Goal: Information Seeking & Learning: Compare options

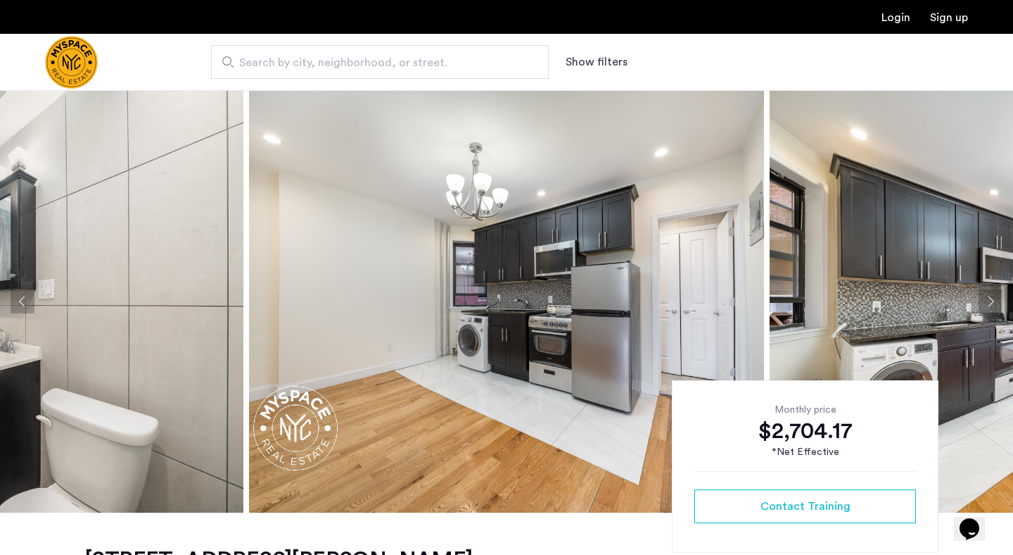
click at [992, 307] on button "Next apartment" at bounding box center [991, 301] width 24 height 24
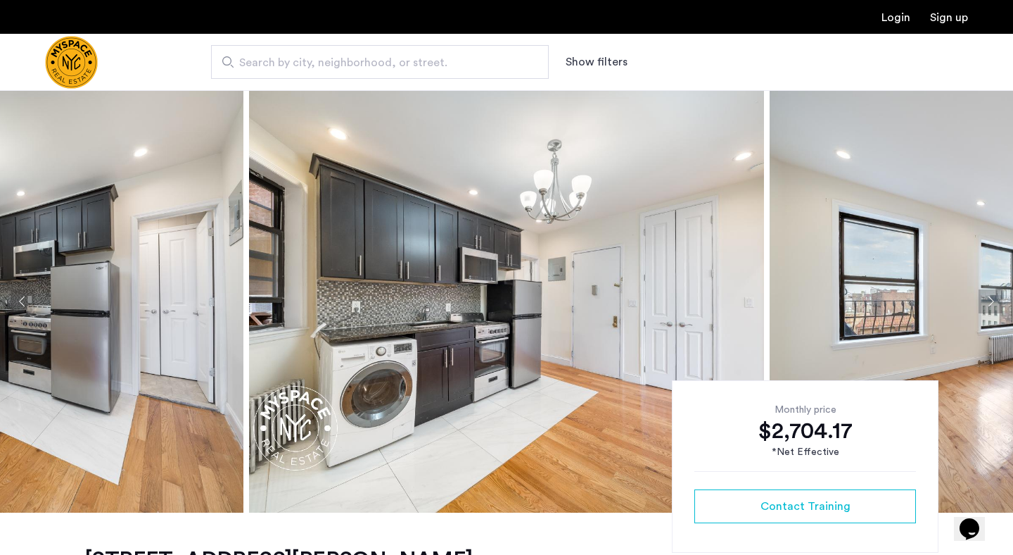
click at [992, 307] on button "Next apartment" at bounding box center [991, 301] width 24 height 24
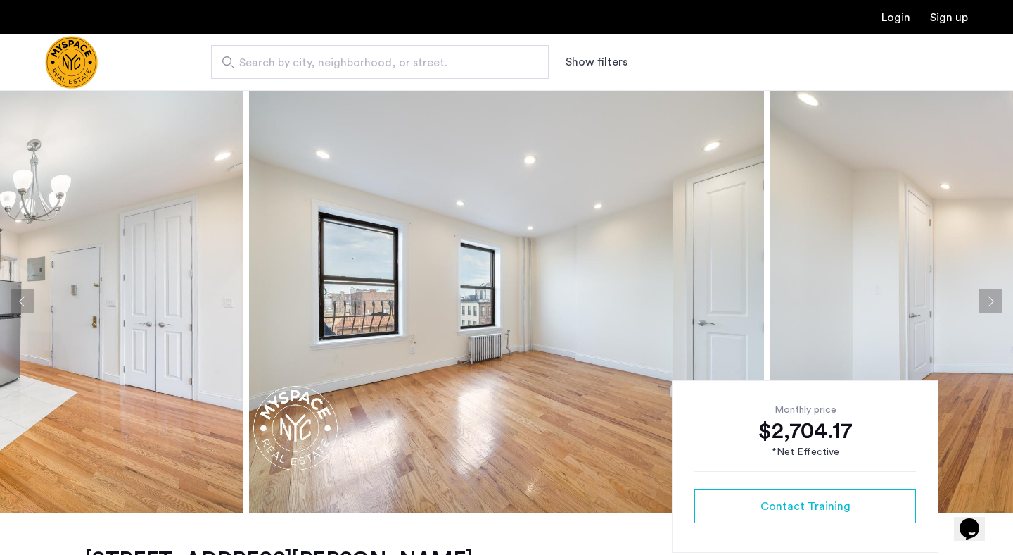
click at [992, 307] on button "Next apartment" at bounding box center [991, 301] width 24 height 24
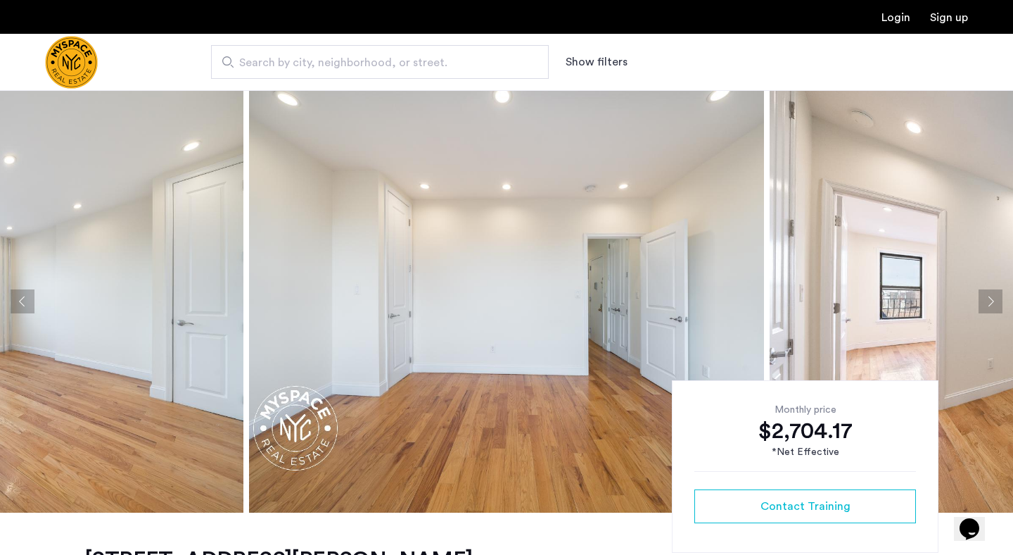
click at [992, 307] on button "Next apartment" at bounding box center [991, 301] width 24 height 24
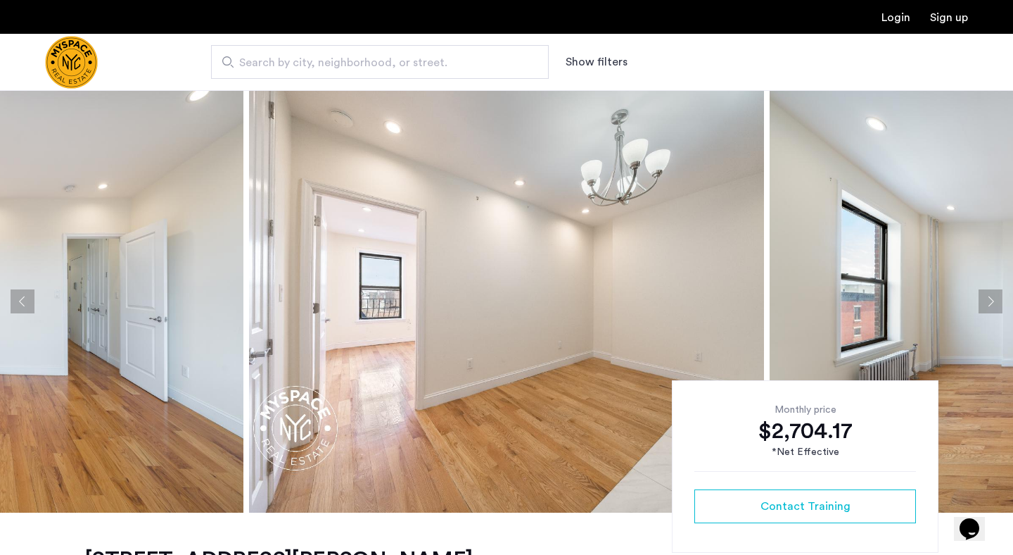
click at [992, 307] on button "Next apartment" at bounding box center [991, 301] width 24 height 24
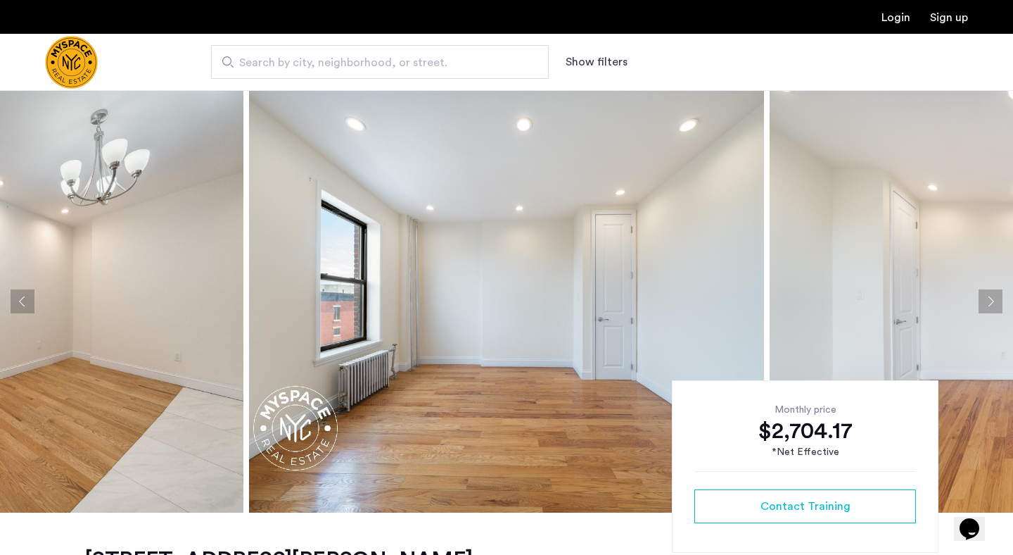
click at [992, 307] on button "Next apartment" at bounding box center [991, 301] width 24 height 24
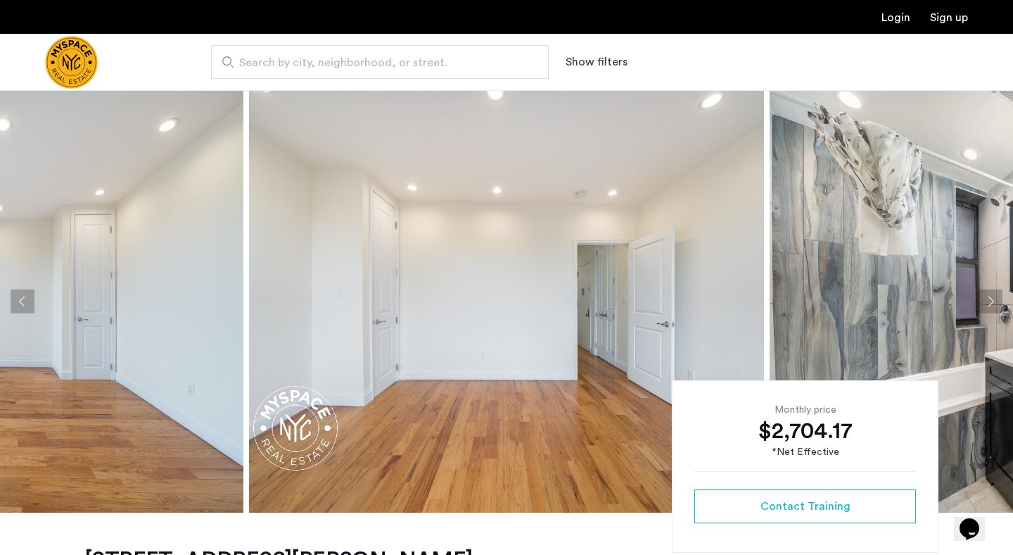
click at [992, 307] on button "Next apartment" at bounding box center [991, 301] width 24 height 24
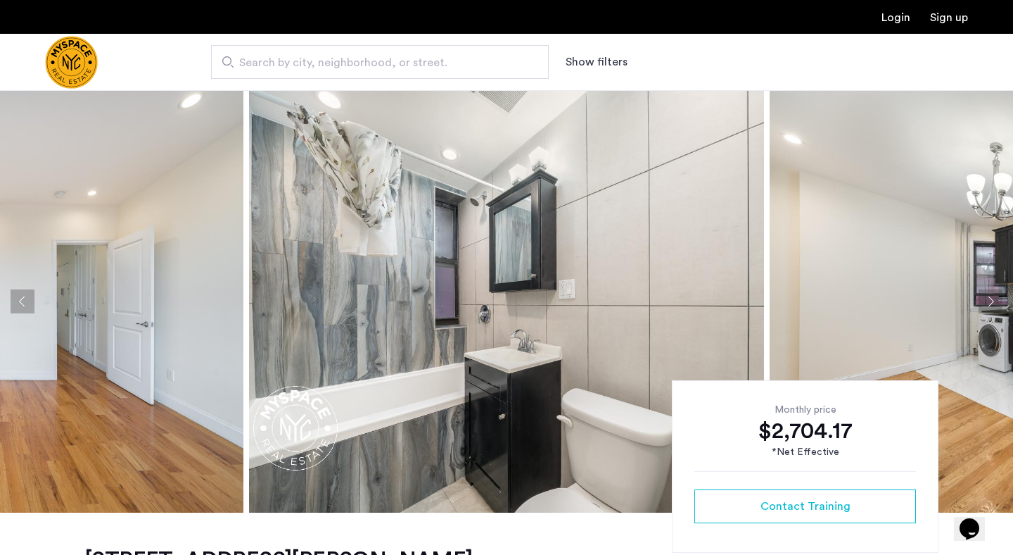
click at [992, 306] on button "Next apartment" at bounding box center [991, 301] width 24 height 24
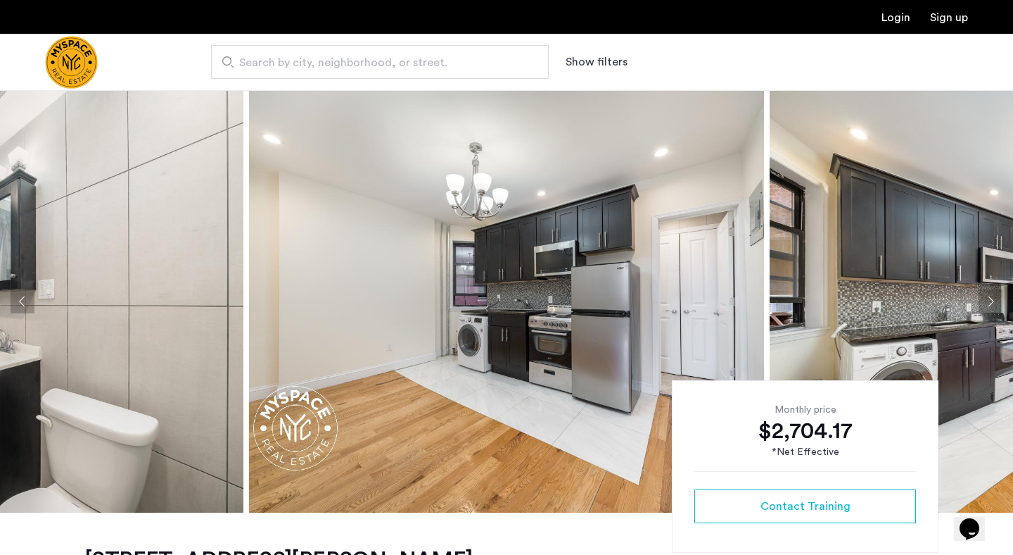
click at [992, 306] on button "Next apartment" at bounding box center [991, 301] width 24 height 24
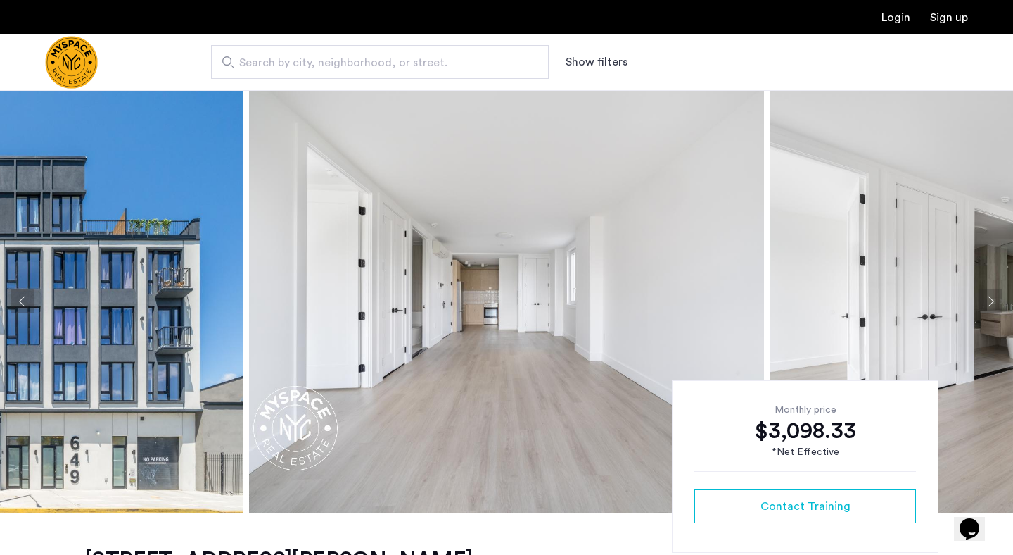
click at [999, 303] on button "Next apartment" at bounding box center [991, 301] width 24 height 24
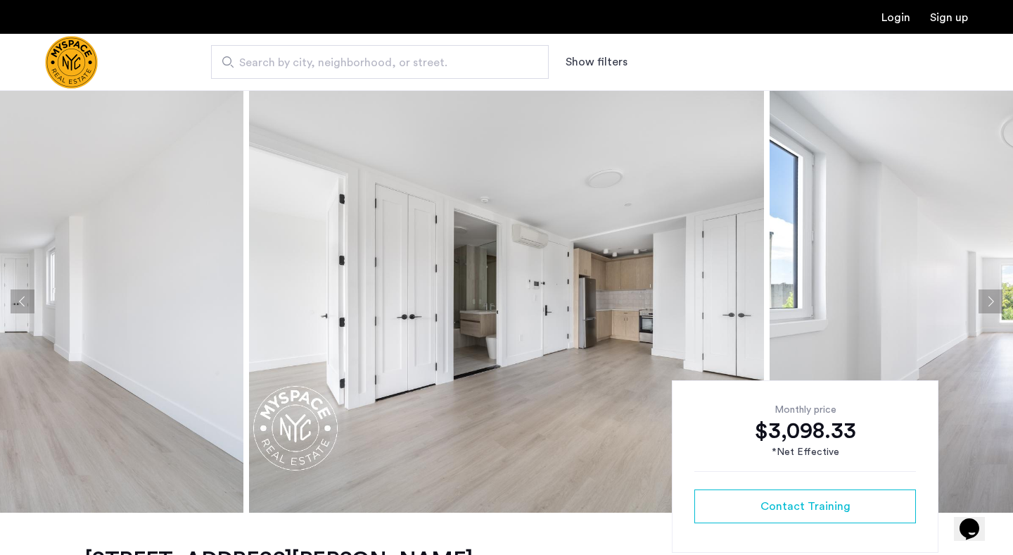
click at [999, 303] on button "Next apartment" at bounding box center [991, 301] width 24 height 24
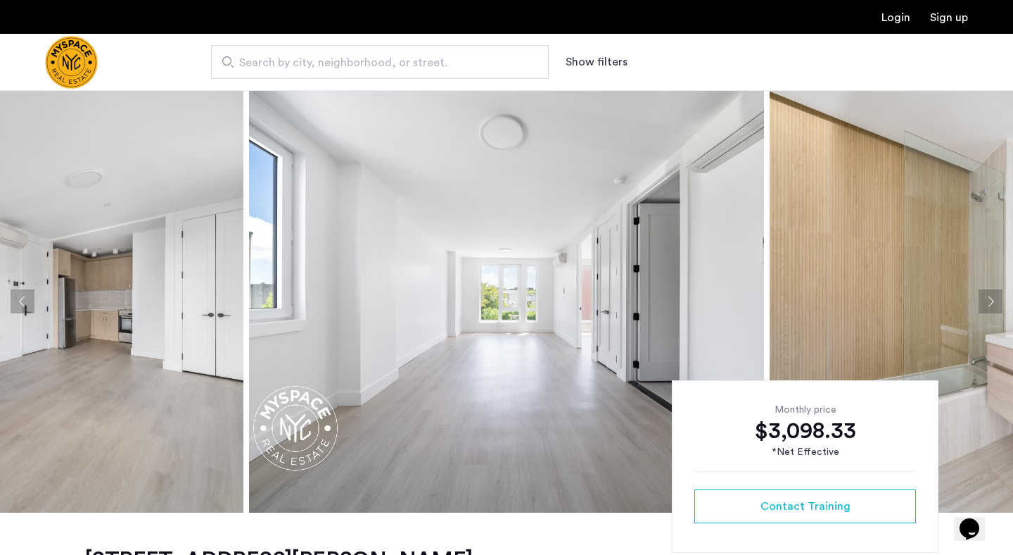
click at [999, 303] on button "Next apartment" at bounding box center [991, 301] width 24 height 24
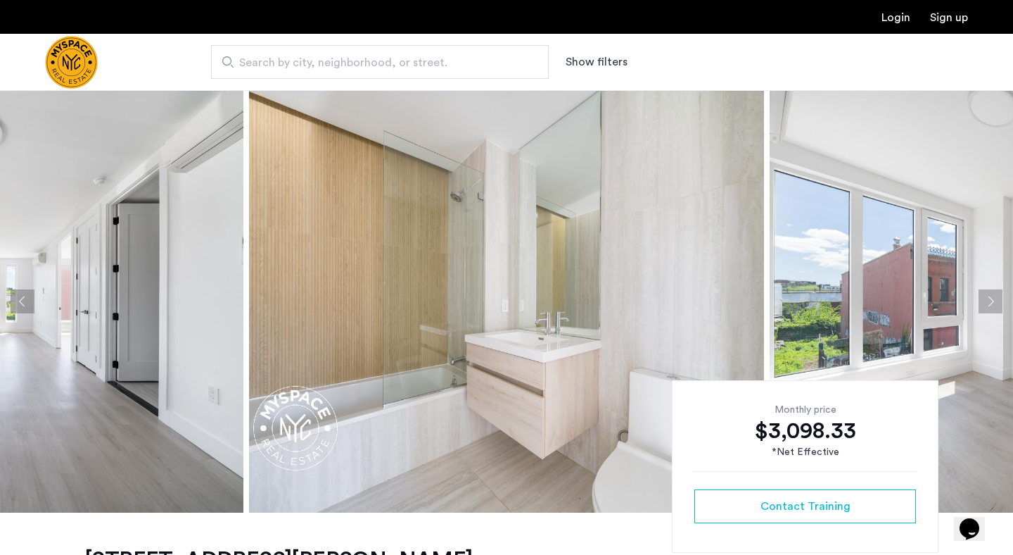
click at [999, 303] on button "Next apartment" at bounding box center [991, 301] width 24 height 24
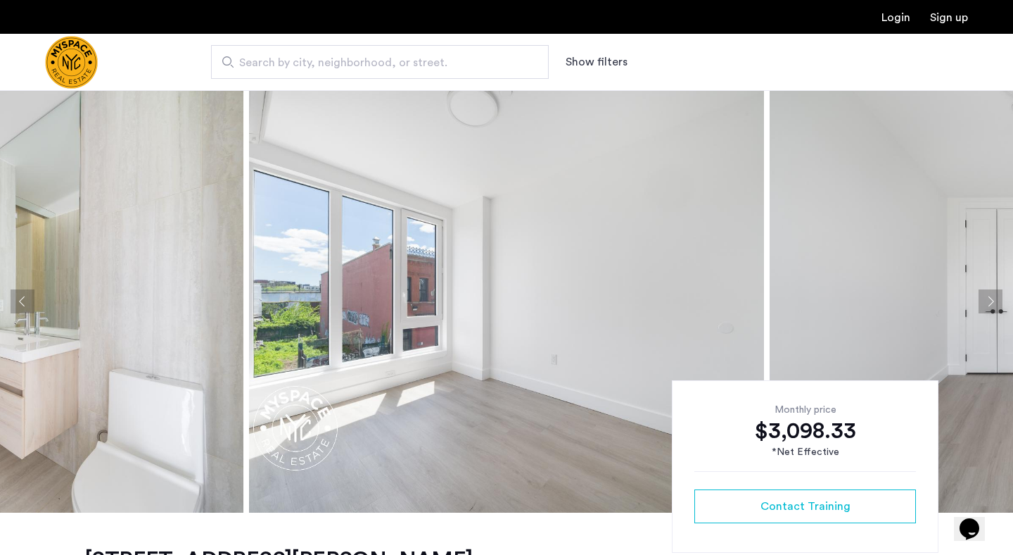
click at [999, 304] on button "Next apartment" at bounding box center [991, 301] width 24 height 24
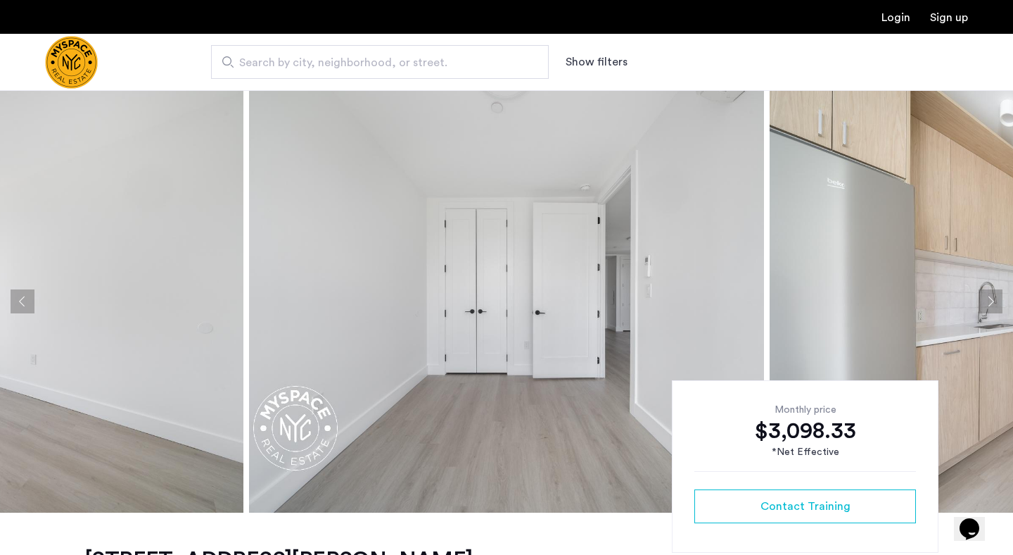
click at [999, 305] on button "Next apartment" at bounding box center [991, 301] width 24 height 24
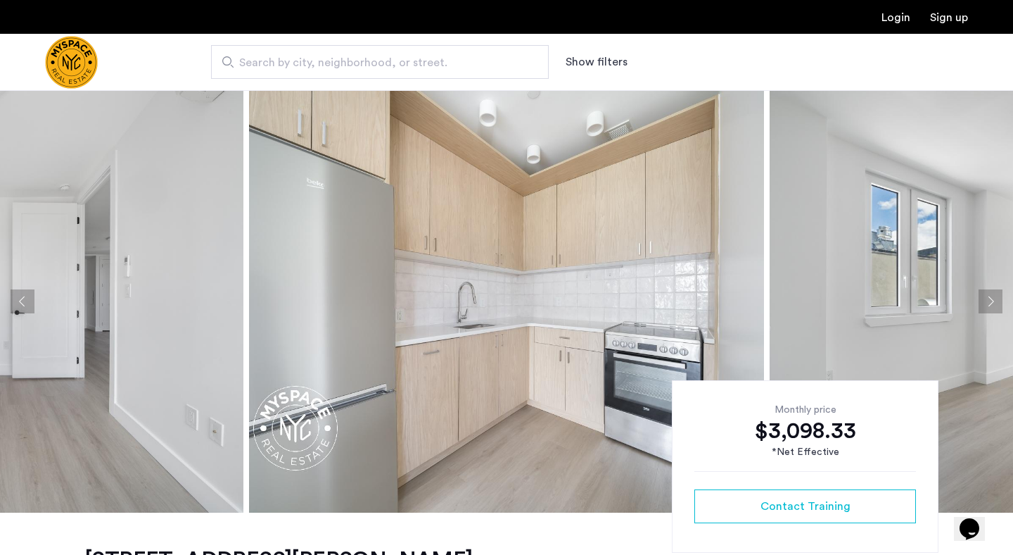
click at [999, 305] on button "Next apartment" at bounding box center [991, 301] width 24 height 24
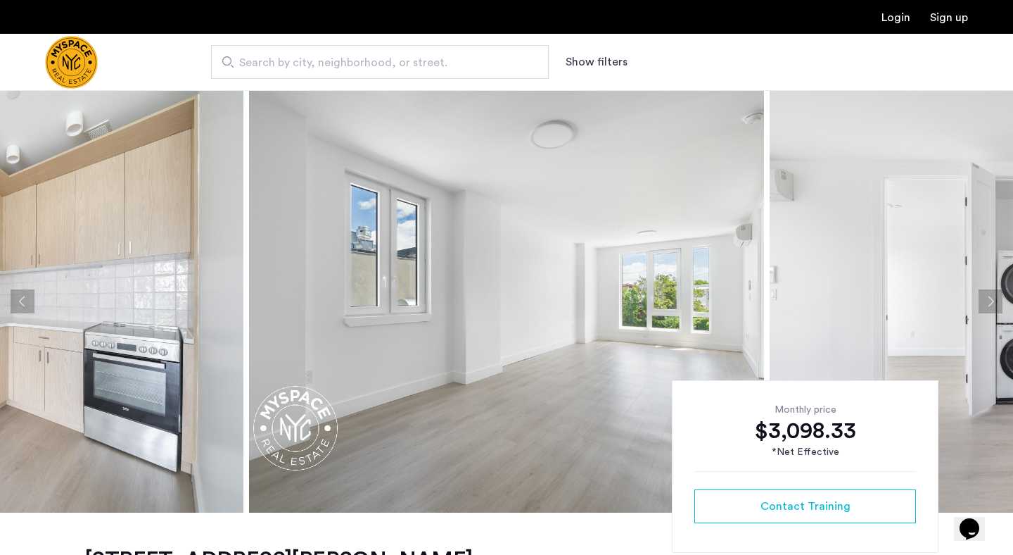
click at [999, 305] on button "Next apartment" at bounding box center [991, 301] width 24 height 24
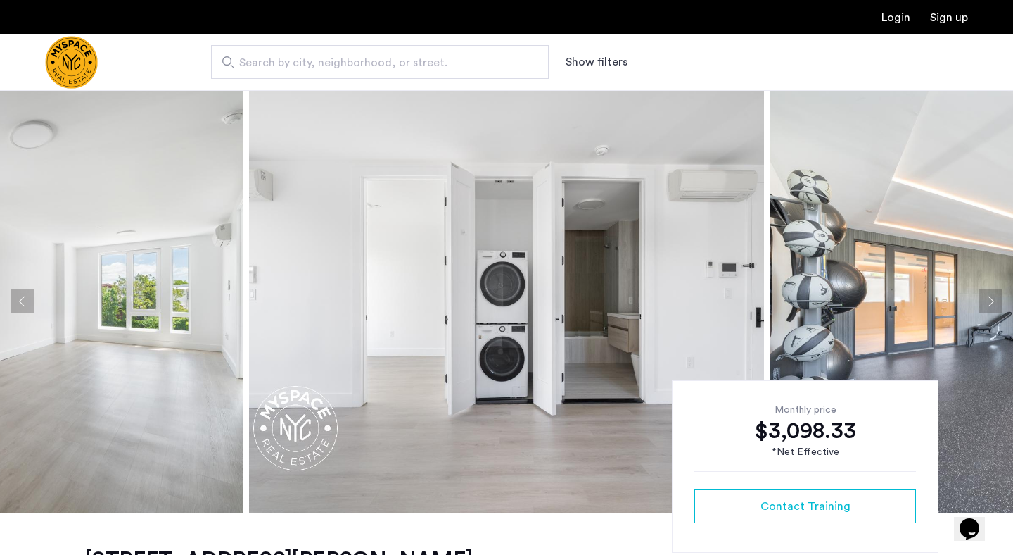
click at [999, 305] on button "Next apartment" at bounding box center [991, 301] width 24 height 24
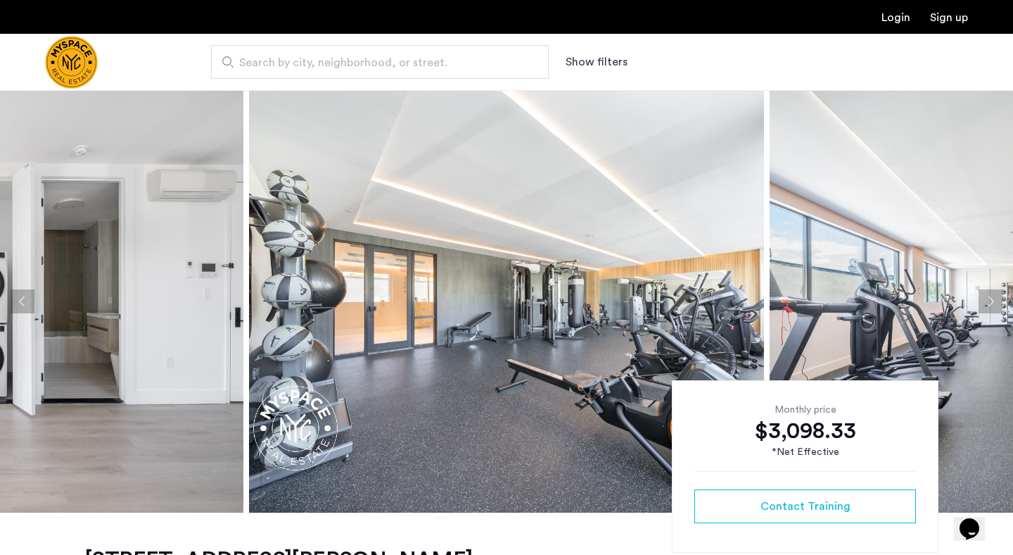
click at [999, 305] on button "Next apartment" at bounding box center [991, 301] width 24 height 24
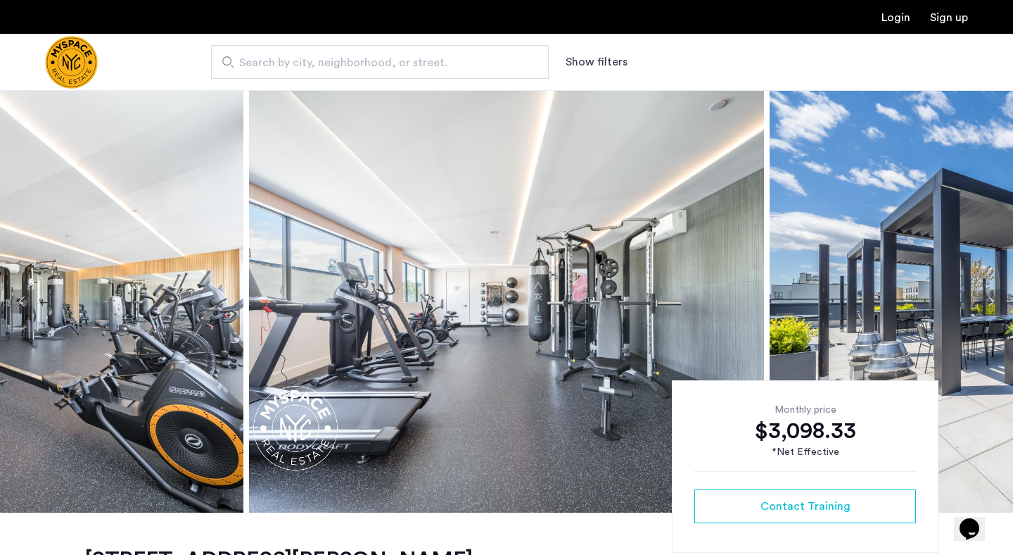
click at [999, 305] on button "Next apartment" at bounding box center [991, 301] width 24 height 24
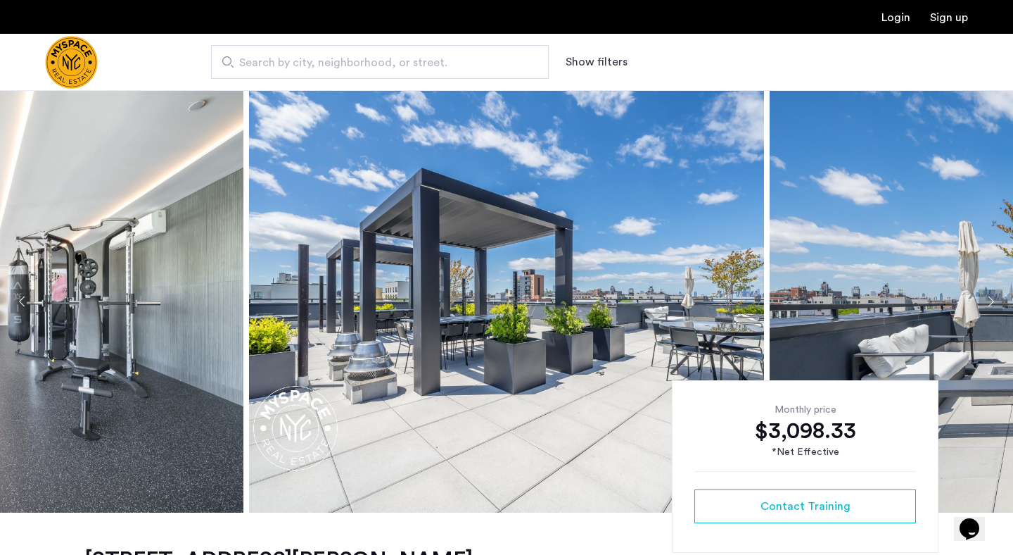
click at [999, 305] on button "Next apartment" at bounding box center [991, 301] width 24 height 24
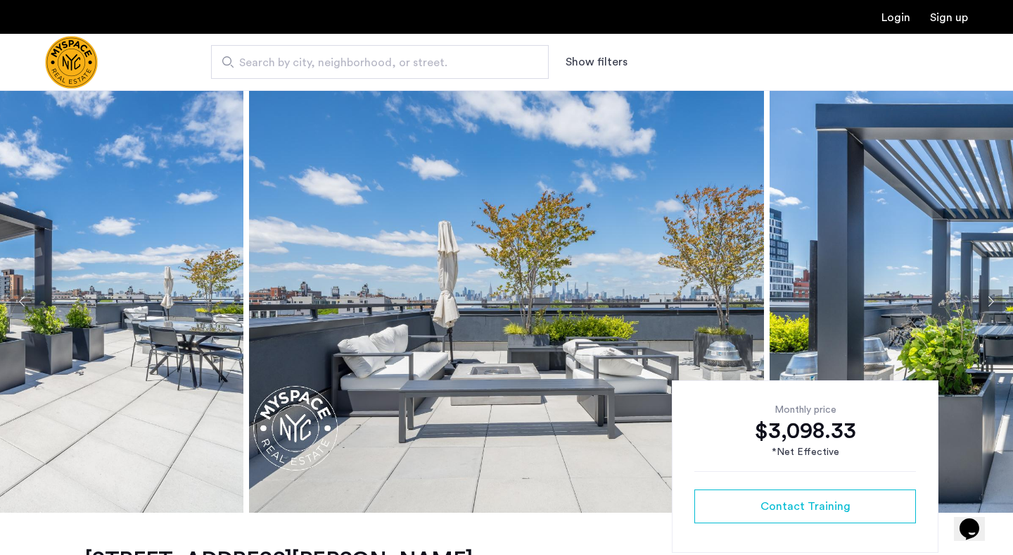
click at [999, 305] on button "Next apartment" at bounding box center [991, 301] width 24 height 24
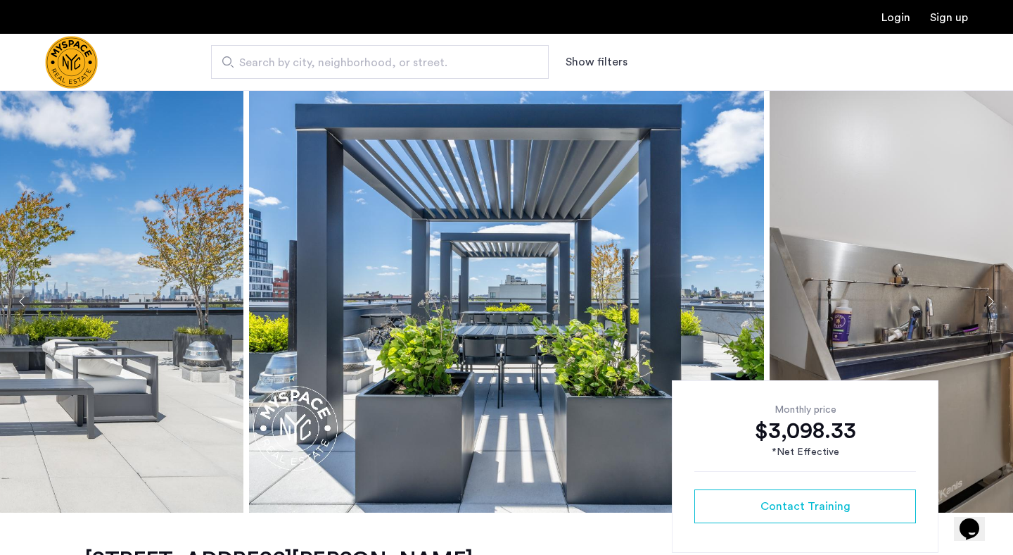
click at [999, 305] on button "Next apartment" at bounding box center [991, 301] width 24 height 24
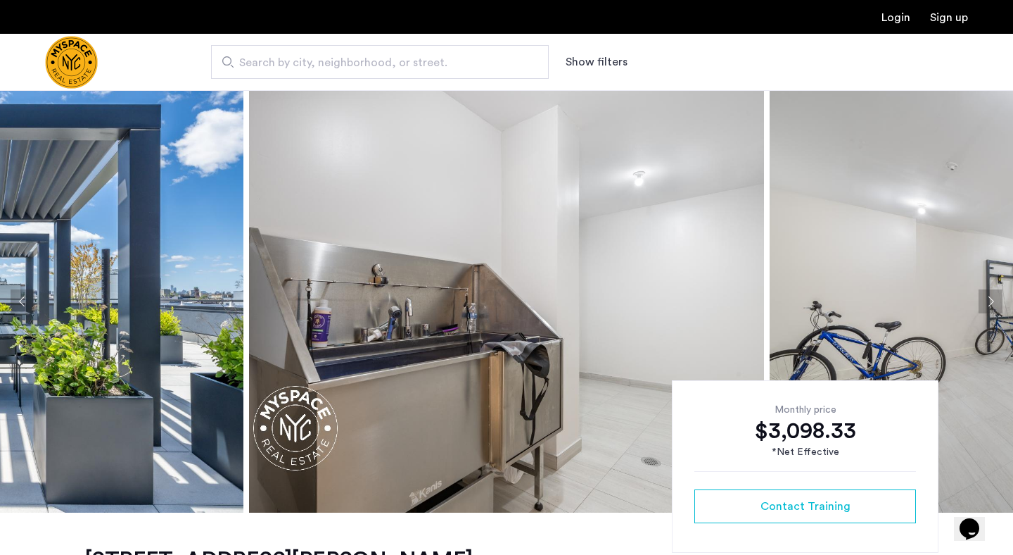
click at [999, 305] on button "Next apartment" at bounding box center [991, 301] width 24 height 24
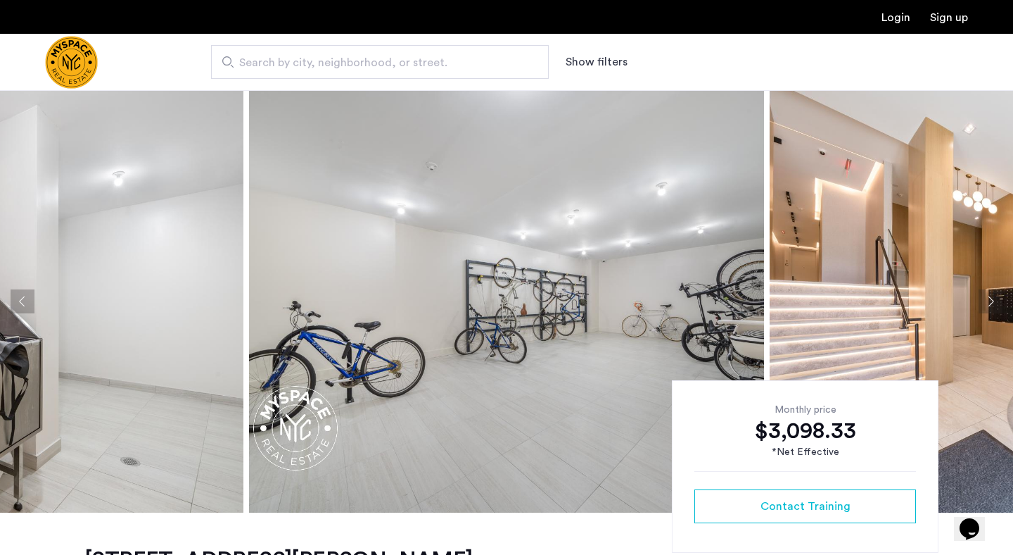
click at [999, 305] on button "Next apartment" at bounding box center [991, 301] width 24 height 24
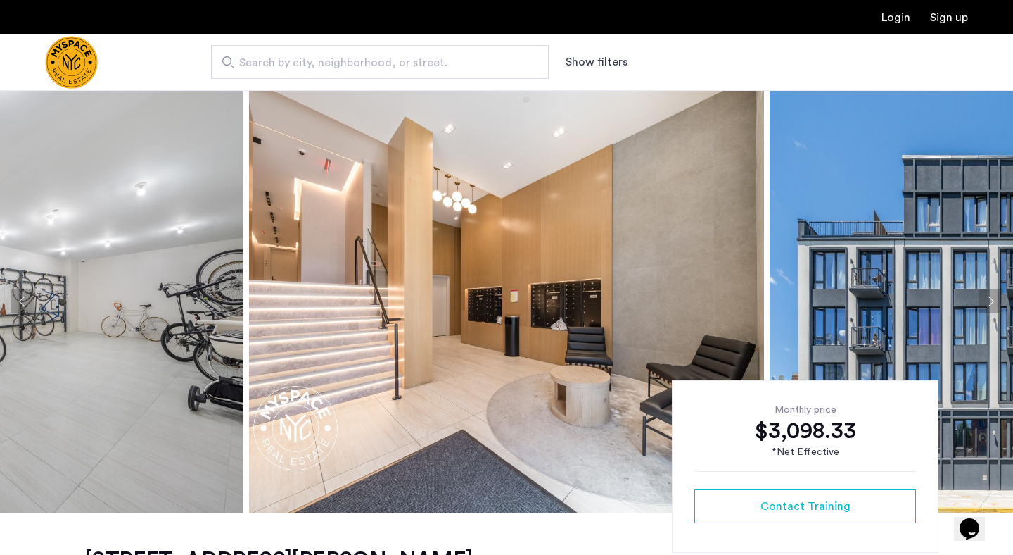
click at [999, 305] on button "Next apartment" at bounding box center [991, 301] width 24 height 24
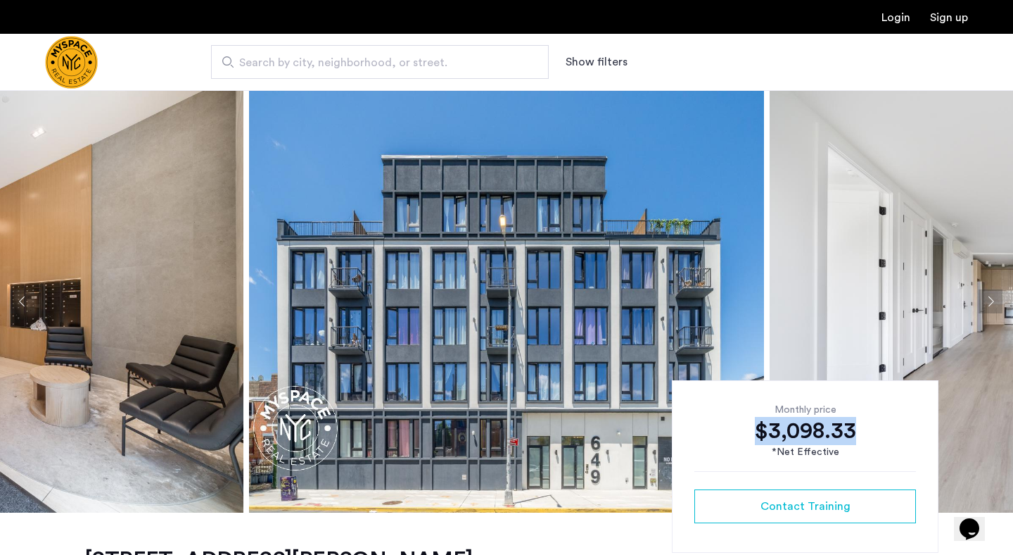
drag, startPoint x: 860, startPoint y: 427, endPoint x: 747, endPoint y: 425, distance: 112.6
click at [747, 425] on div "$3,098.33" at bounding box center [806, 431] width 222 height 28
copy div "$3,098.33"
click at [791, 426] on div "$3,098.33" at bounding box center [806, 431] width 222 height 28
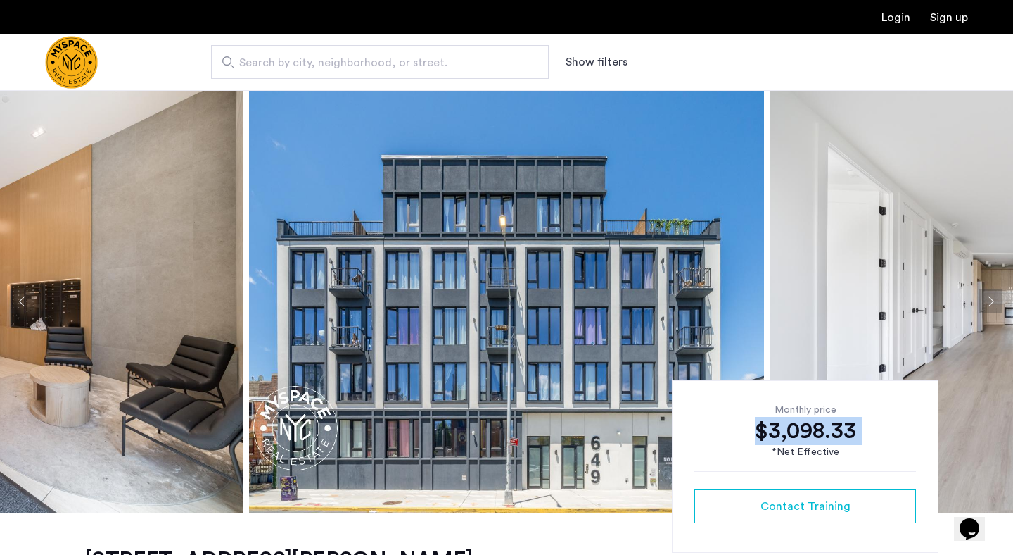
click at [791, 426] on div "$3,098.33" at bounding box center [806, 431] width 222 height 28
copy div "$3,098.33"
click at [754, 424] on div "$3,098.33" at bounding box center [806, 431] width 222 height 28
drag, startPoint x: 755, startPoint y: 428, endPoint x: 844, endPoint y: 457, distance: 93.5
click at [844, 457] on div "Monthly price $3,098.33 *Net Effective" at bounding box center [806, 431] width 222 height 57
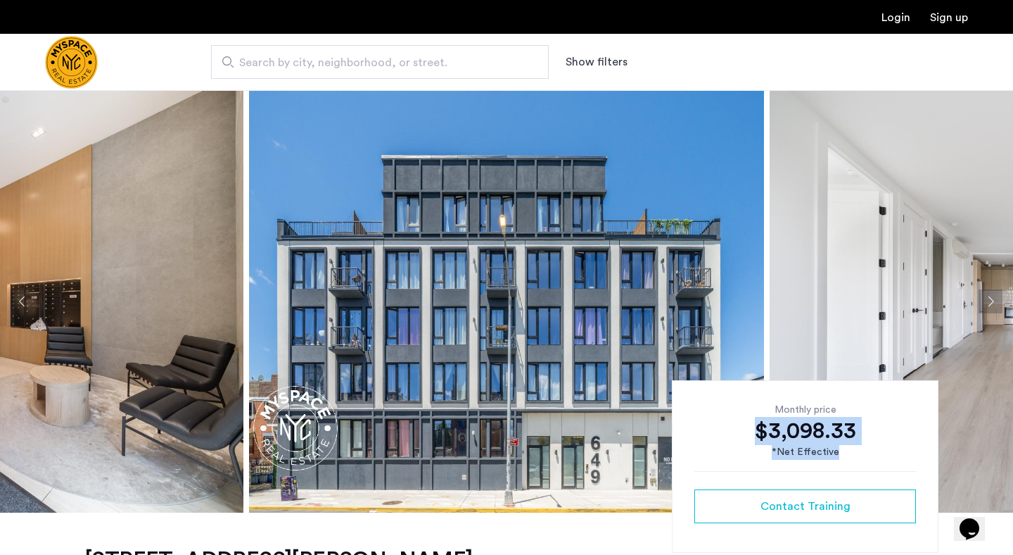
copy div "$3,098.33 *Net Effective"
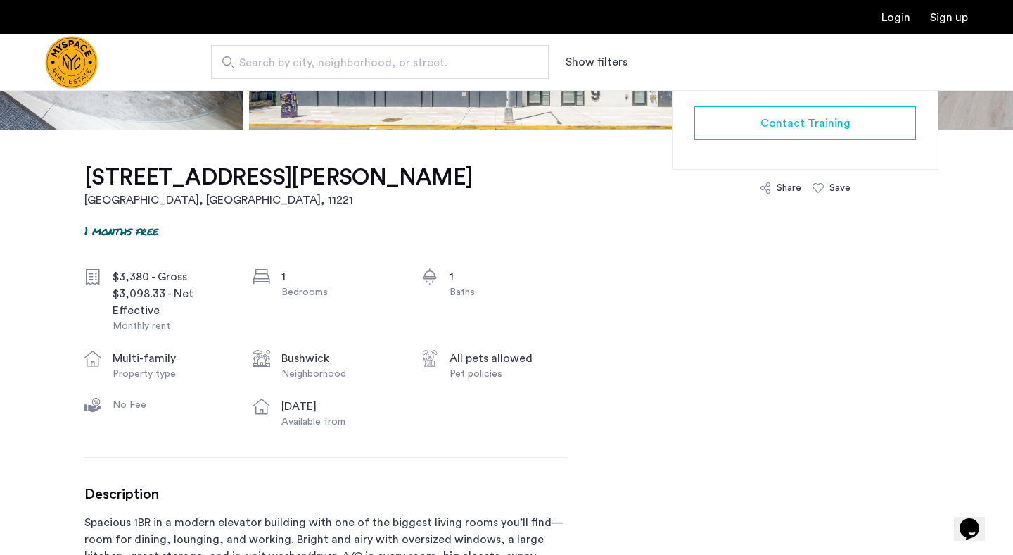
scroll to position [385, 0]
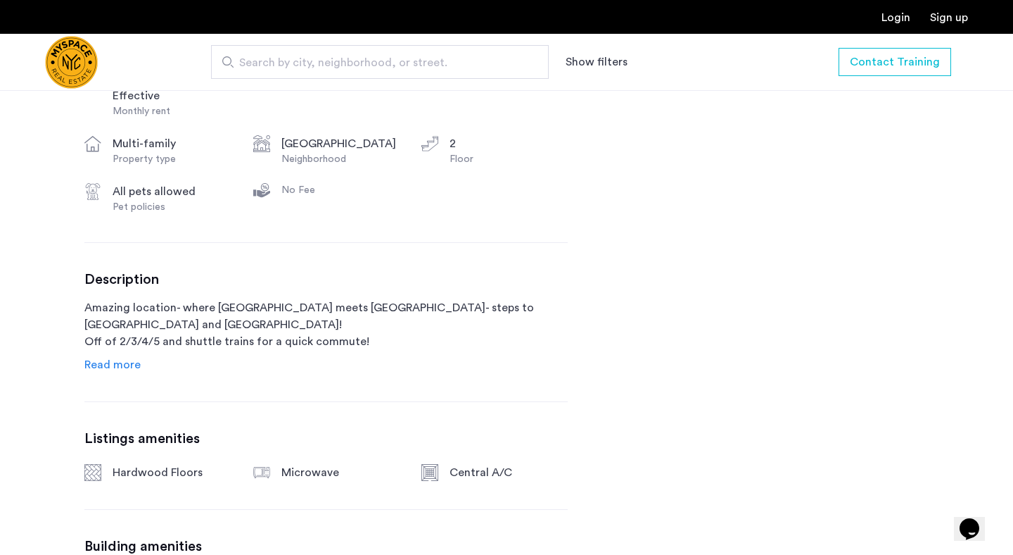
scroll to position [599, 0]
click at [134, 363] on span "Read more" at bounding box center [112, 362] width 56 height 11
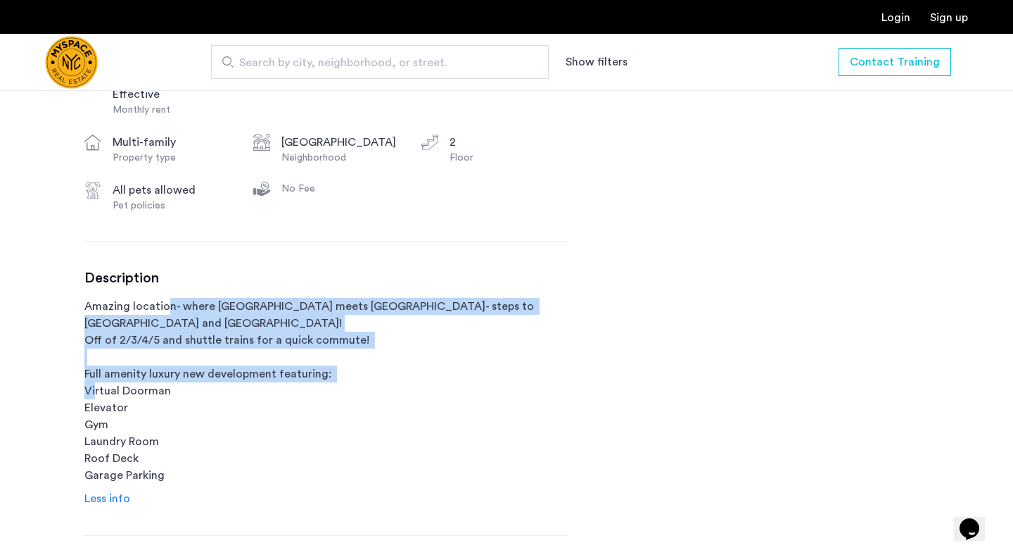
drag, startPoint x: 167, startPoint y: 309, endPoint x: 215, endPoint y: 392, distance: 95.5
click at [215, 392] on p "Amazing location- where [GEOGRAPHIC_DATA] meets [GEOGRAPHIC_DATA]- steps to [GE…" at bounding box center [325, 391] width 483 height 186
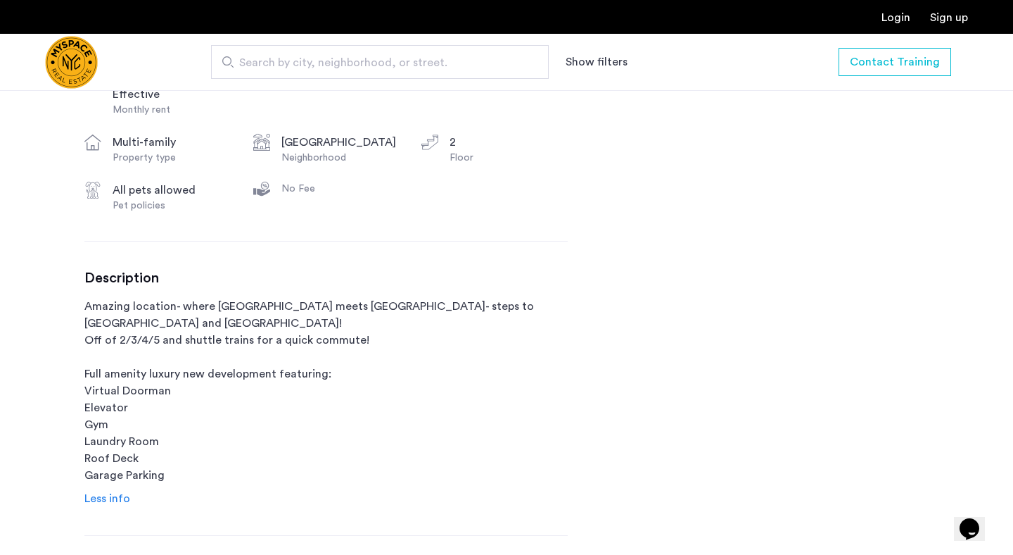
click at [129, 384] on p "Amazing location- where [GEOGRAPHIC_DATA] meets [GEOGRAPHIC_DATA]- steps to [GE…" at bounding box center [325, 391] width 483 height 186
click at [122, 397] on p "Amazing location- where [GEOGRAPHIC_DATA] meets [GEOGRAPHIC_DATA]- steps to [GE…" at bounding box center [325, 391] width 483 height 186
click at [124, 452] on p "Amazing location- where [GEOGRAPHIC_DATA] meets [GEOGRAPHIC_DATA]- steps to [GE…" at bounding box center [325, 391] width 483 height 186
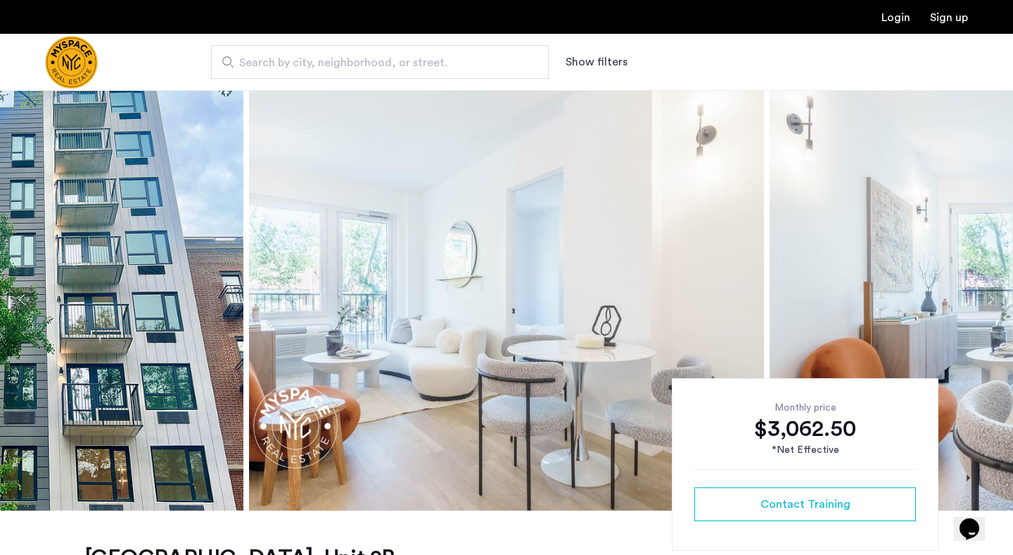
scroll to position [0, 0]
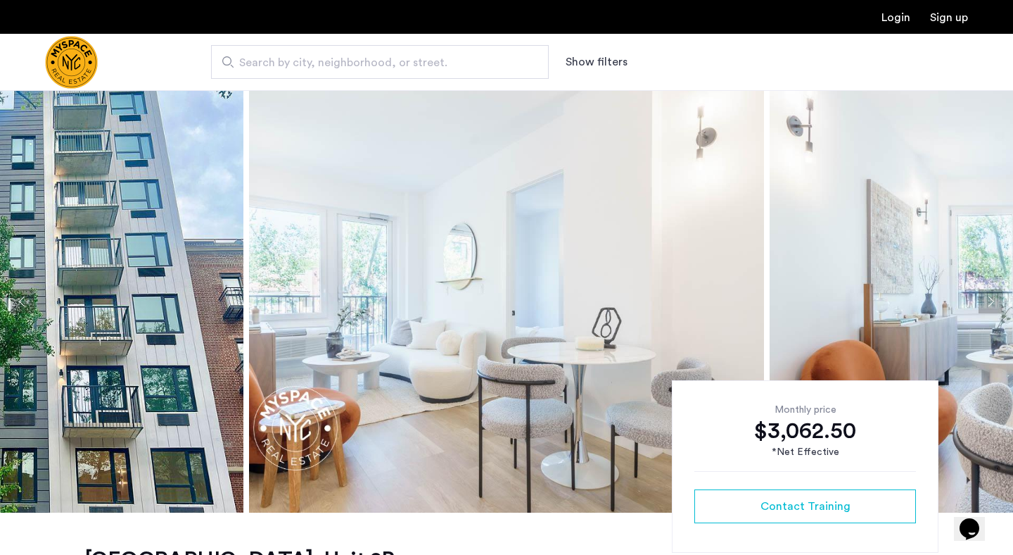
click at [312, 348] on img at bounding box center [506, 301] width 515 height 422
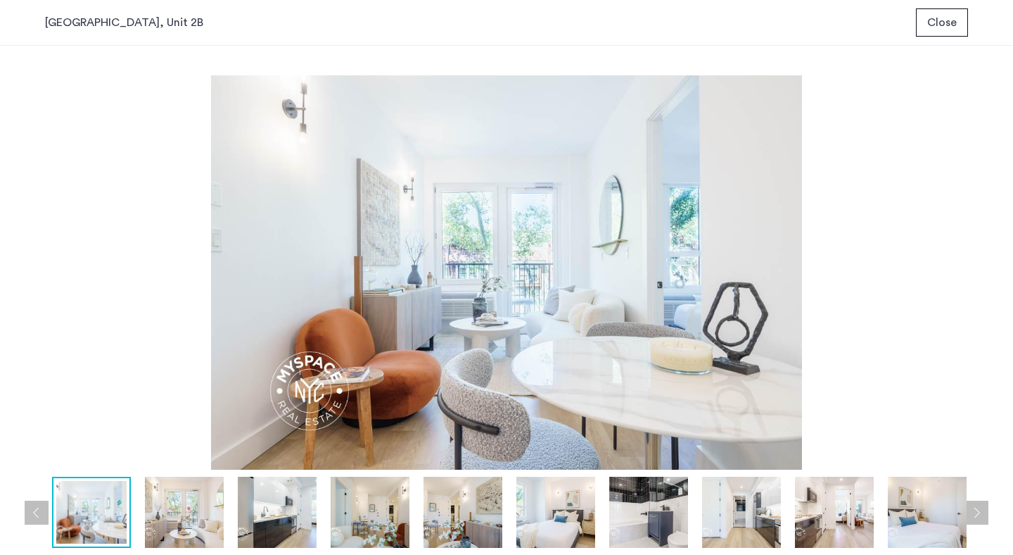
click at [948, 26] on span "Close" at bounding box center [942, 22] width 30 height 17
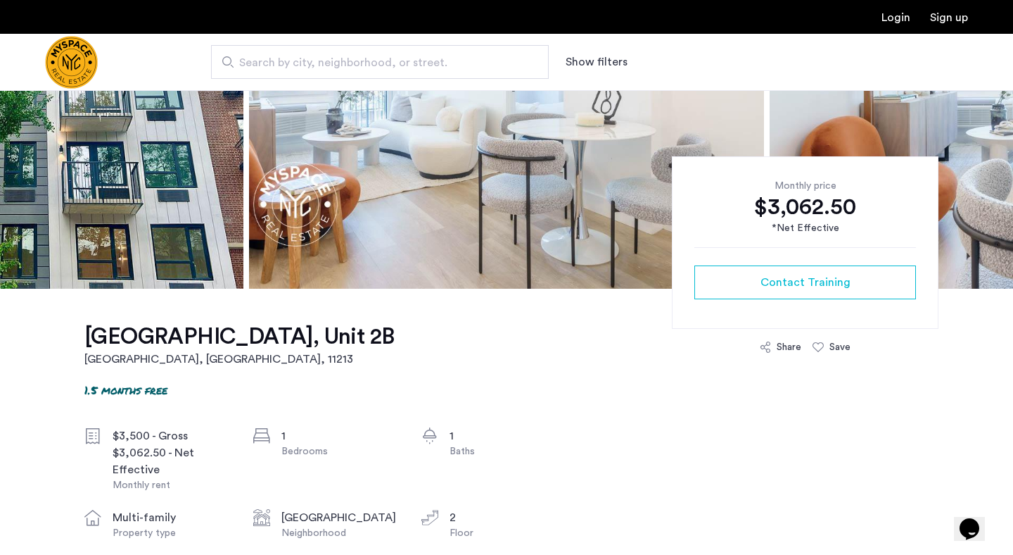
scroll to position [229, 0]
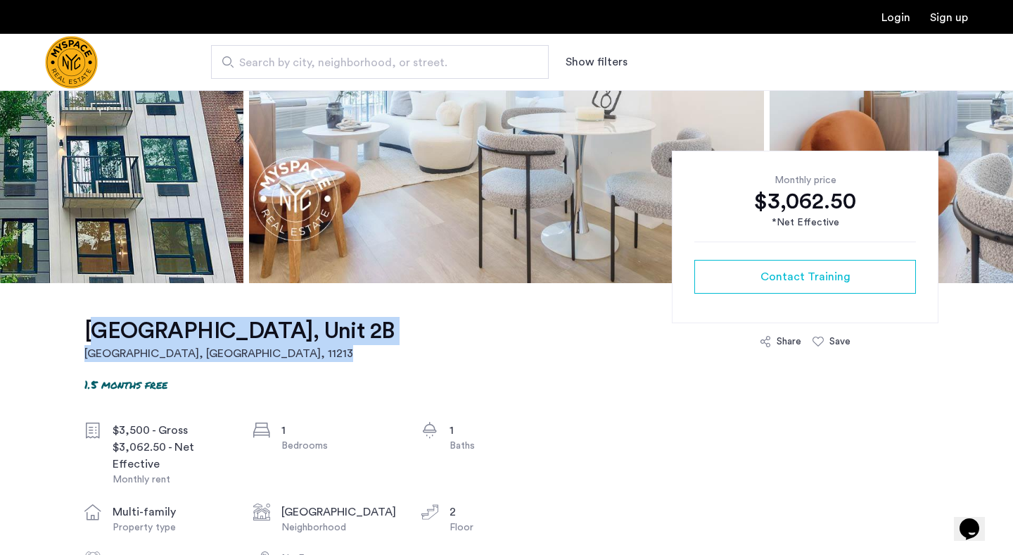
drag, startPoint x: 346, startPoint y: 337, endPoint x: 74, endPoint y: 327, distance: 271.8
copy link "Prospect Pointe, Unit 2B Brooklyn, NY , 11213"
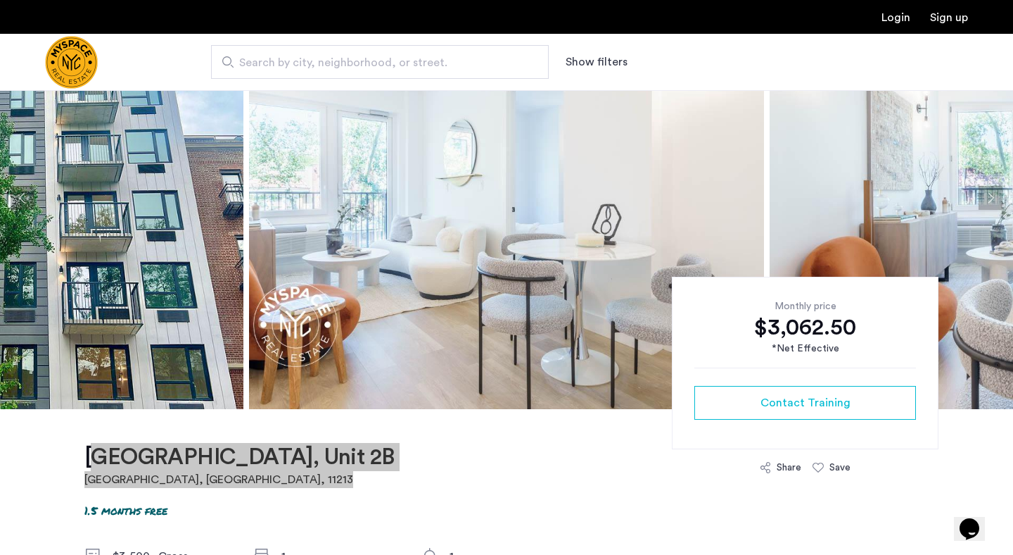
scroll to position [13, 0]
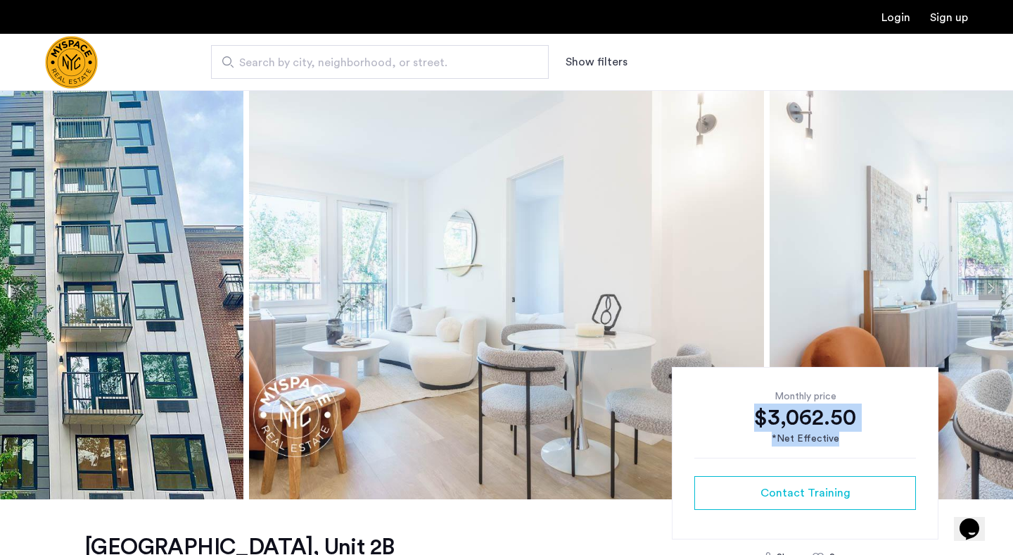
drag, startPoint x: 849, startPoint y: 443, endPoint x: 728, endPoint y: 412, distance: 124.4
click at [728, 412] on div "Monthly price $3,062.50 *Net Effective" at bounding box center [806, 417] width 222 height 57
copy div "$3,062.50 *Net Effective"
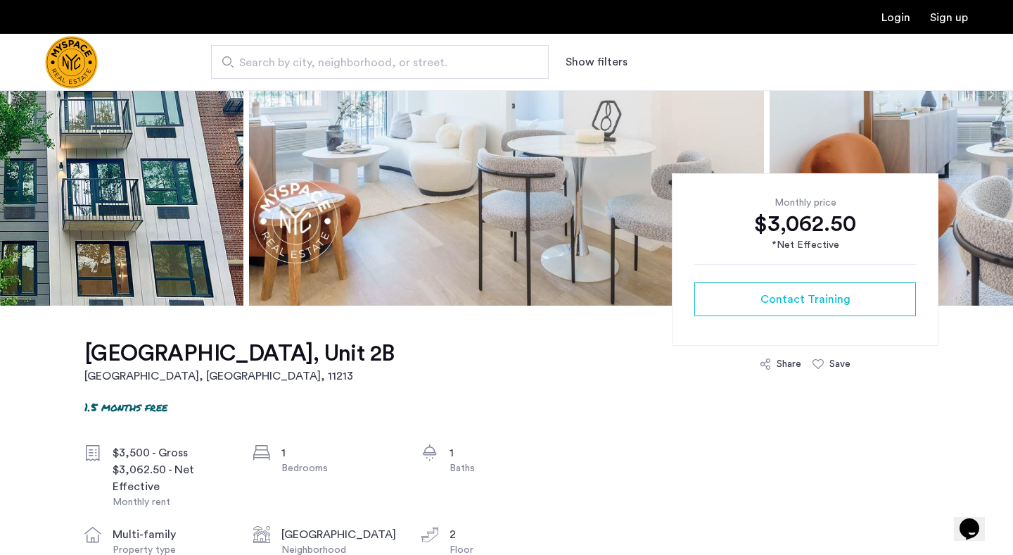
scroll to position [168, 0]
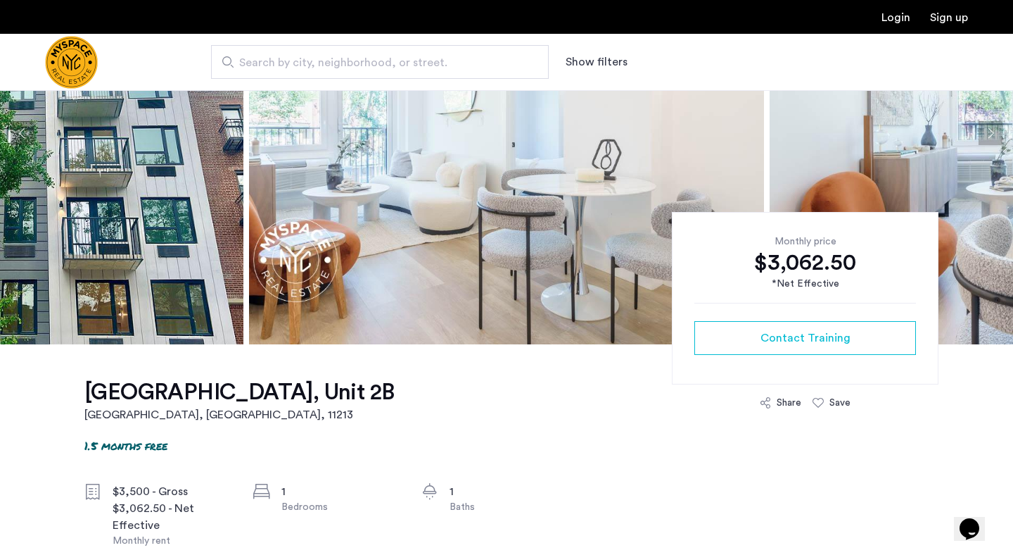
click at [291, 52] on input "Search by city, neighborhood, or street." at bounding box center [380, 62] width 338 height 34
paste input "**********"
type input "**********"
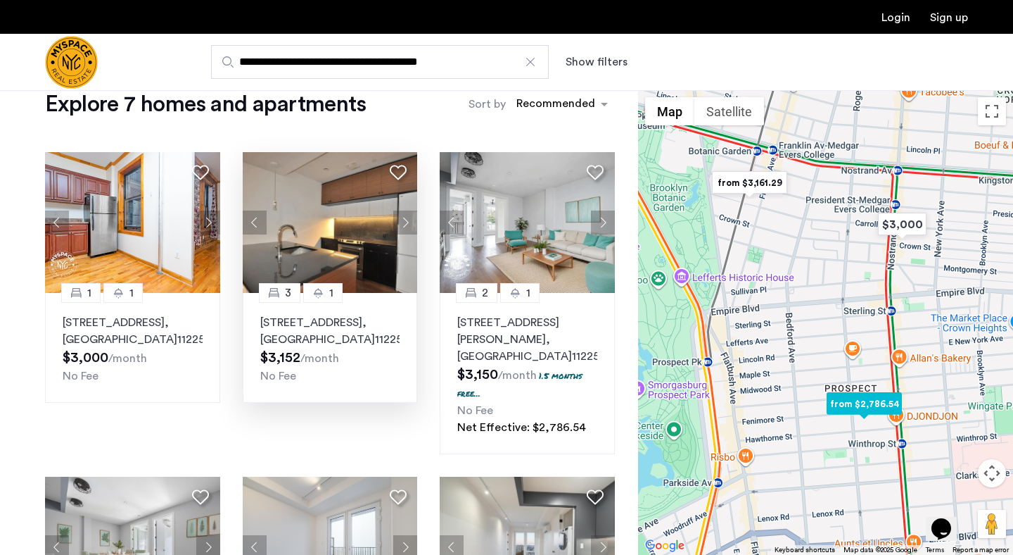
scroll to position [35, 0]
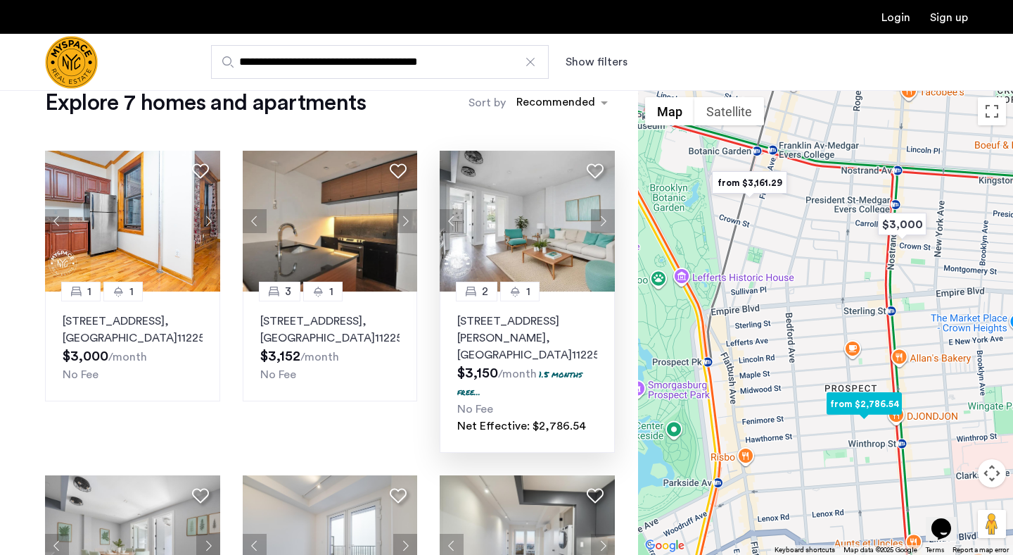
click at [536, 317] on p "[STREET_ADDRESS][PERSON_NAME]" at bounding box center [527, 337] width 140 height 51
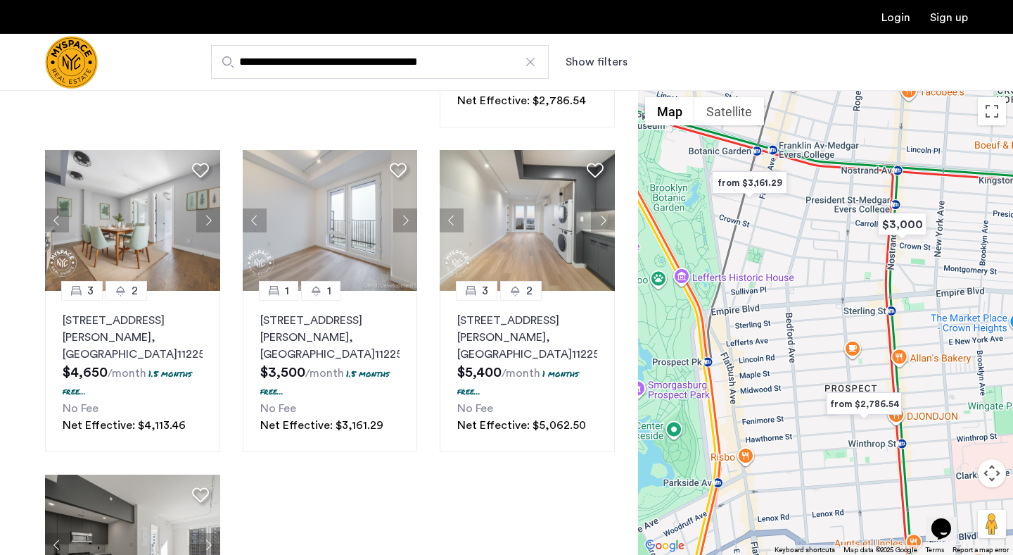
scroll to position [0, 0]
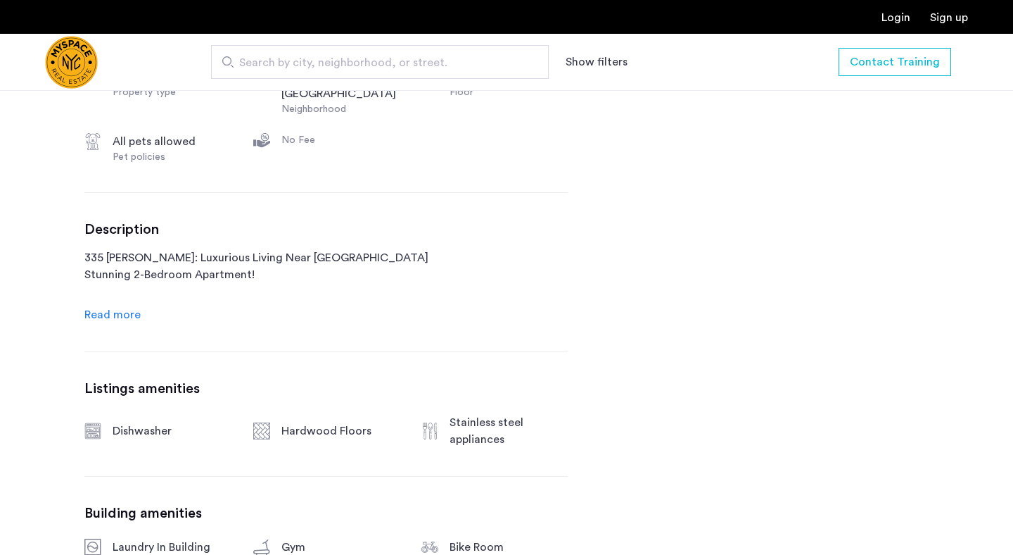
scroll to position [700, 0]
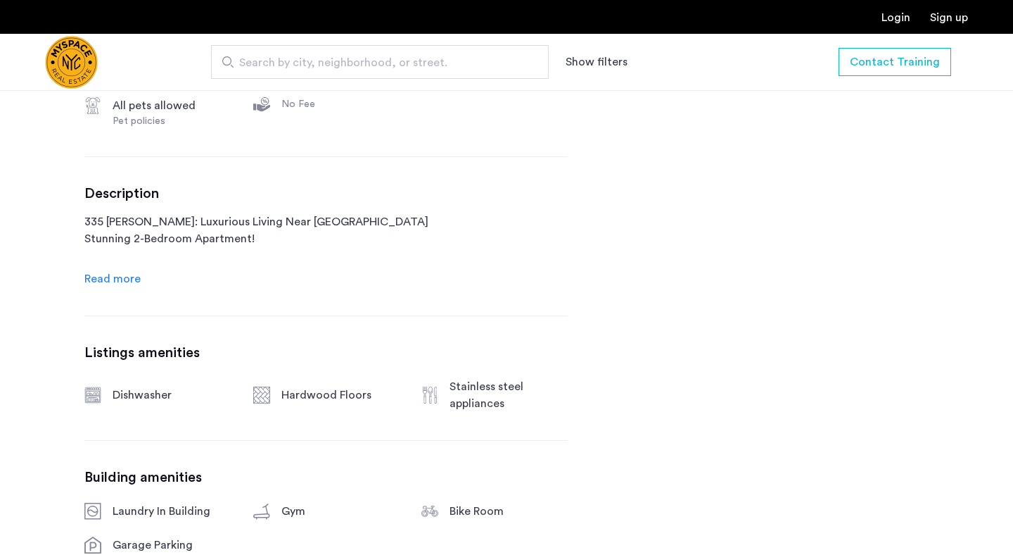
click at [126, 289] on div "[STREET_ADDRESS][PERSON_NAME] 1.5 months free $3,150 - Gross $2,786.54 - Net Ef…" at bounding box center [325, 225] width 483 height 826
click at [125, 283] on span "Read more" at bounding box center [112, 278] width 56 height 11
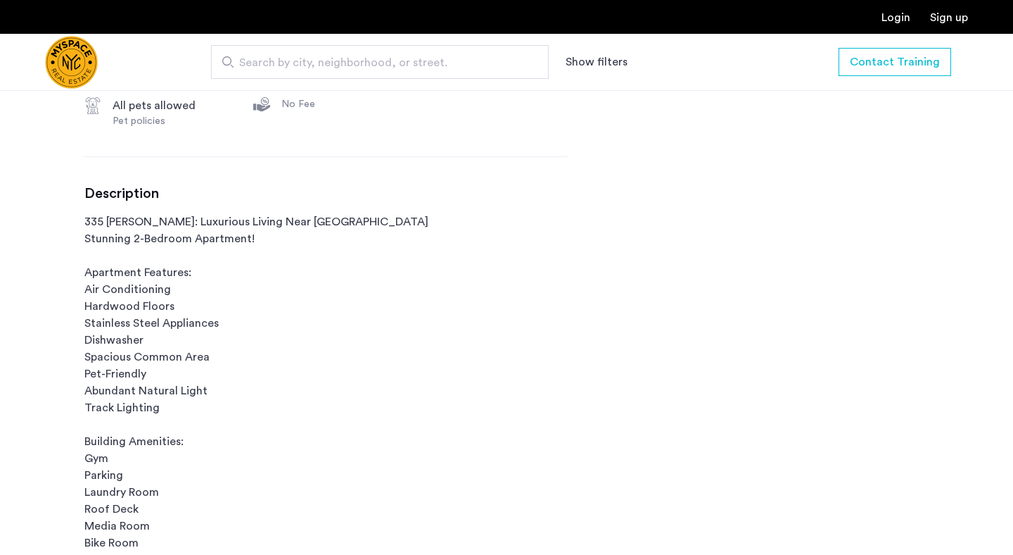
click at [169, 232] on p "335 Fenimore: Luxurious Living Near Prospect Park Stunning 2-Bedroom Apartment!…" at bounding box center [325, 432] width 483 height 439
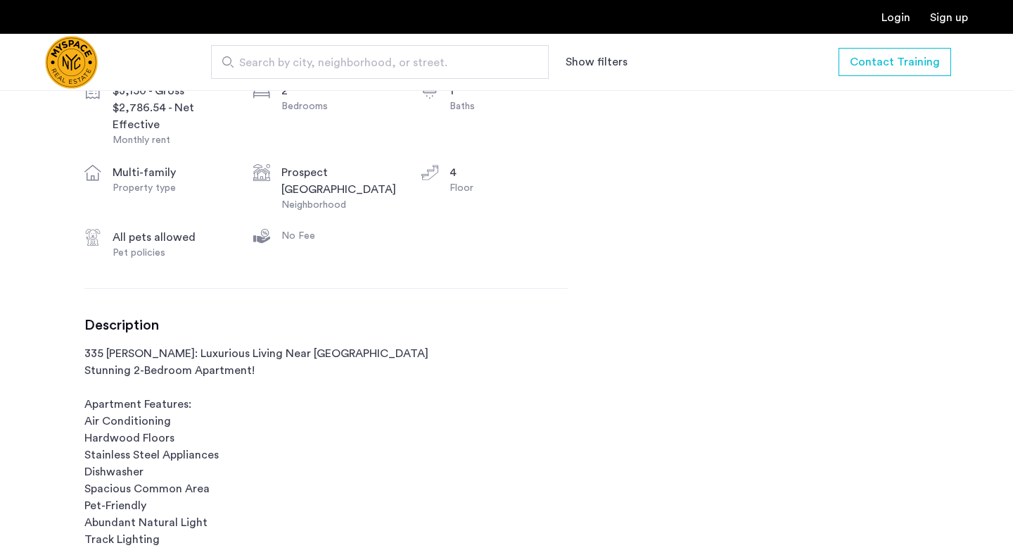
scroll to position [0, 0]
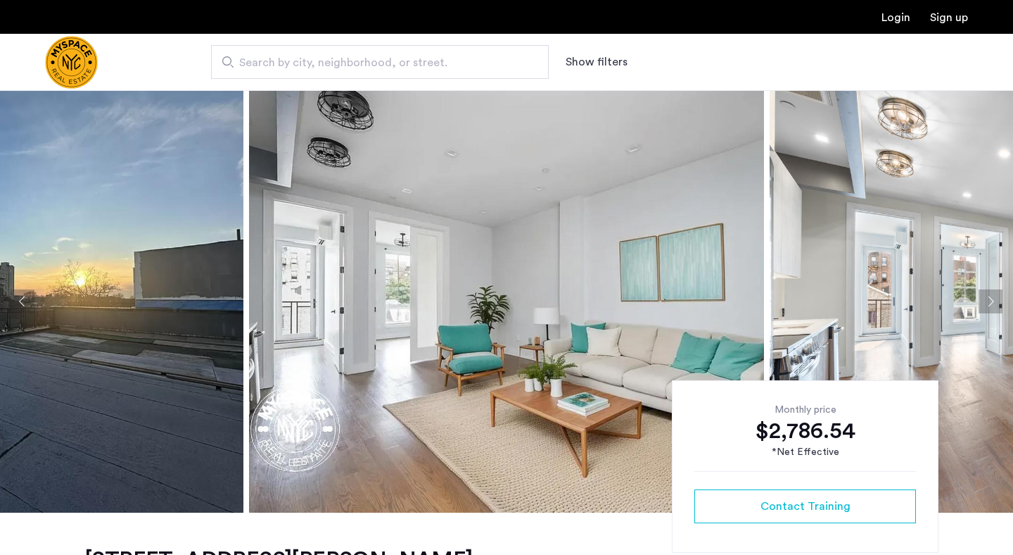
click at [381, 353] on img at bounding box center [506, 301] width 515 height 422
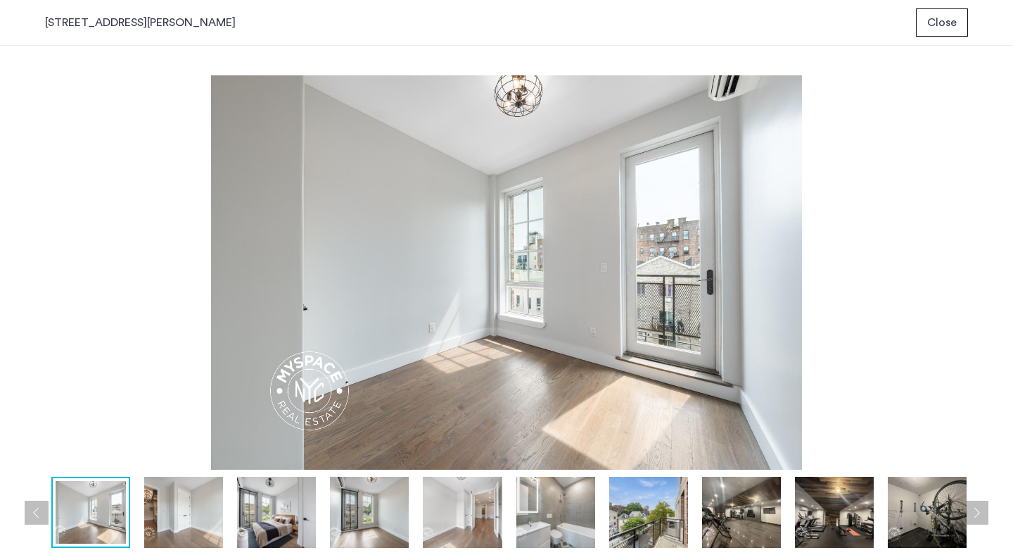
click at [146, 21] on div "335 Fenimore Street, Unit 4B" at bounding box center [140, 22] width 191 height 17
copy div "335 Fenimore Street, Unit 4B"
click at [946, 19] on span "Close" at bounding box center [942, 22] width 30 height 17
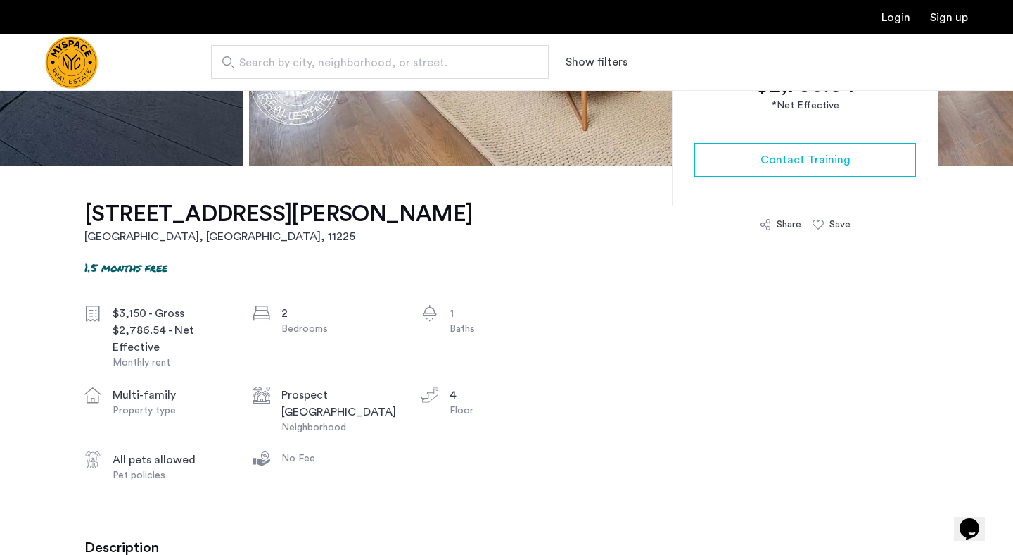
scroll to position [341, 0]
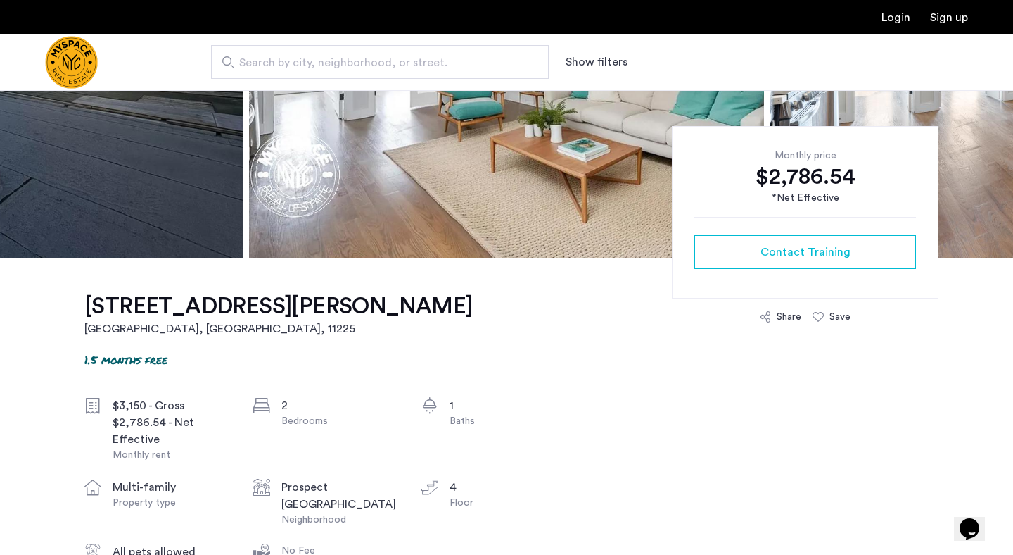
scroll to position [0, 0]
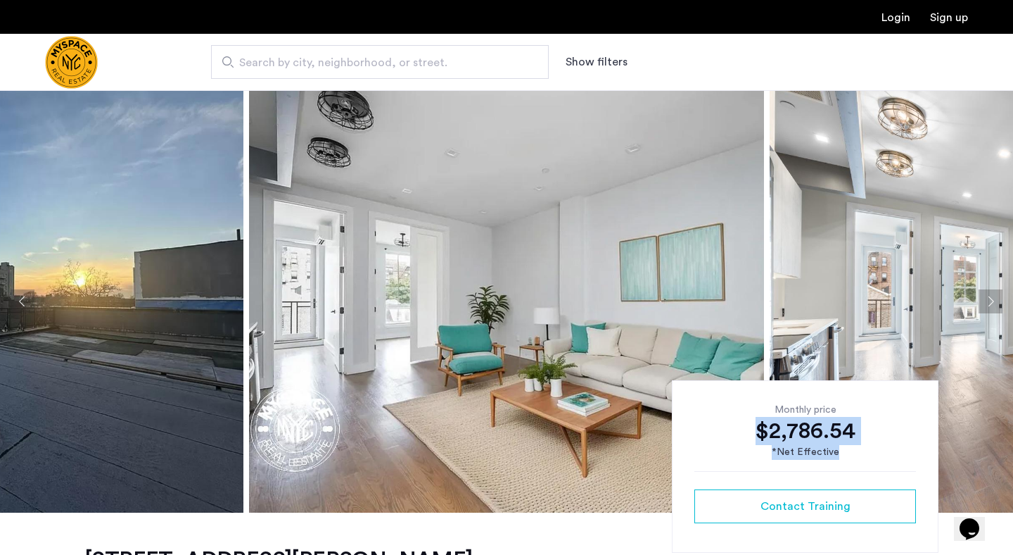
drag, startPoint x: 840, startPoint y: 456, endPoint x: 750, endPoint y: 433, distance: 92.8
click at [750, 433] on div "Monthly price $2,786.54 *Net Effective" at bounding box center [806, 431] width 222 height 57
copy div "$2,786.54 *Net Effective"
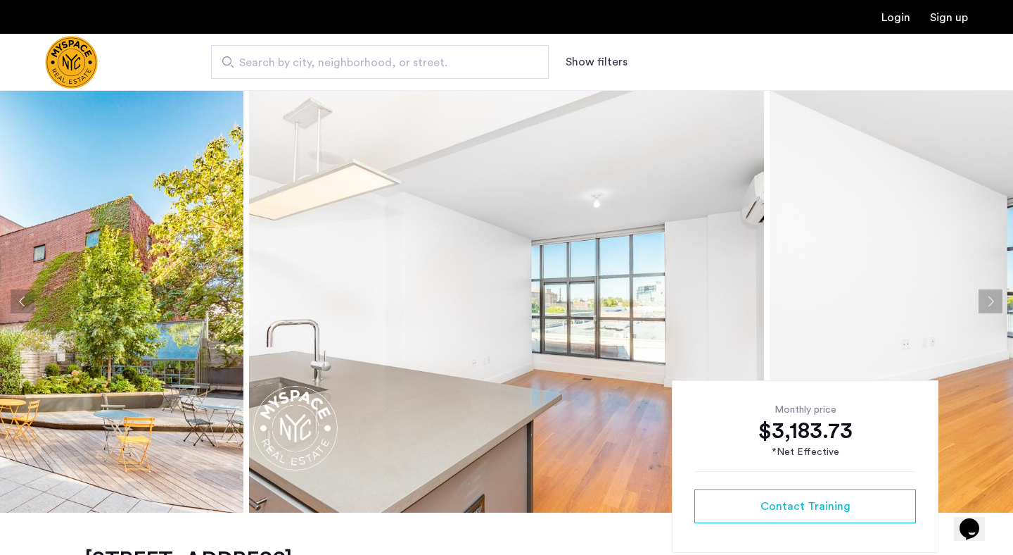
click at [436, 207] on img at bounding box center [506, 301] width 515 height 422
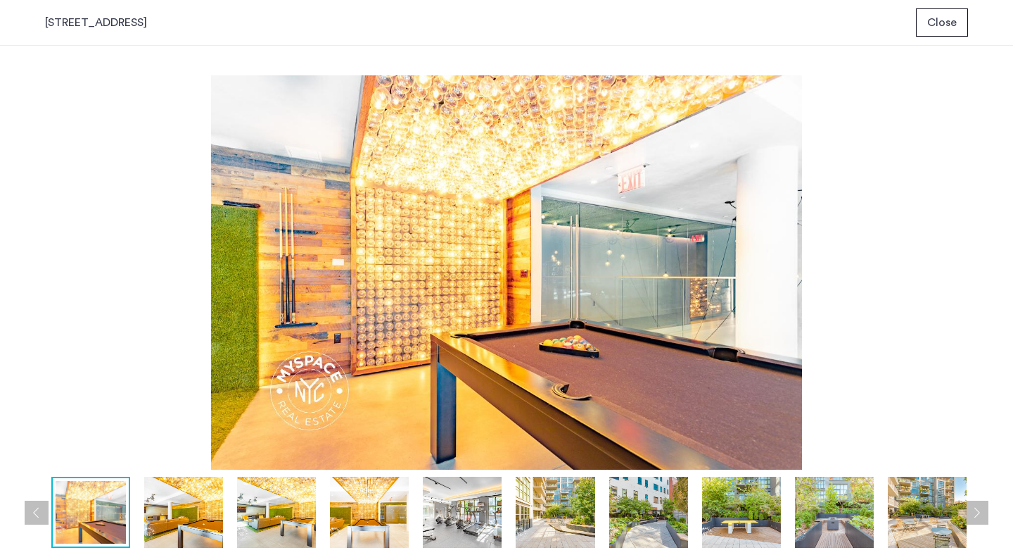
click at [943, 27] on span "Close" at bounding box center [942, 22] width 30 height 17
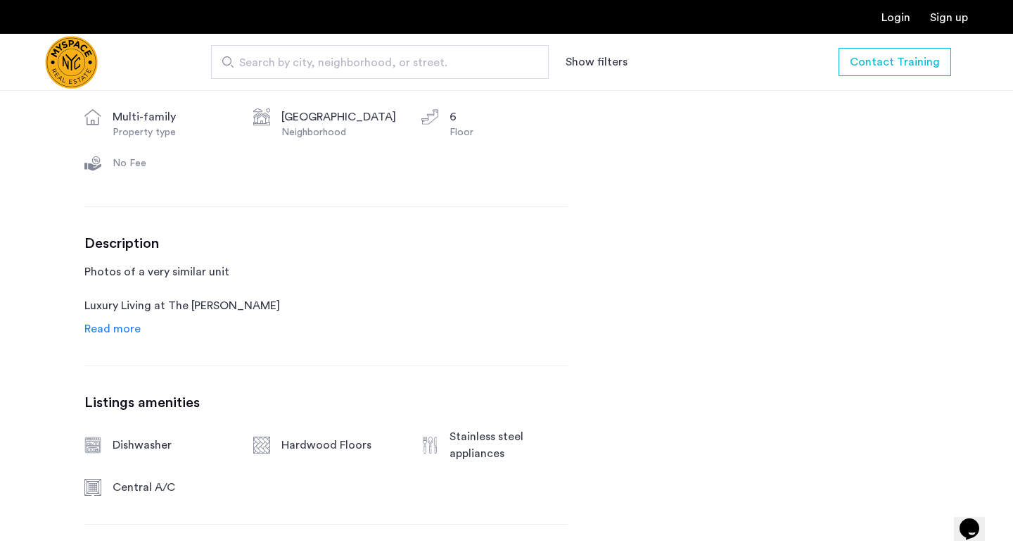
scroll to position [623, 0]
click at [136, 331] on span "Read more" at bounding box center [112, 329] width 56 height 11
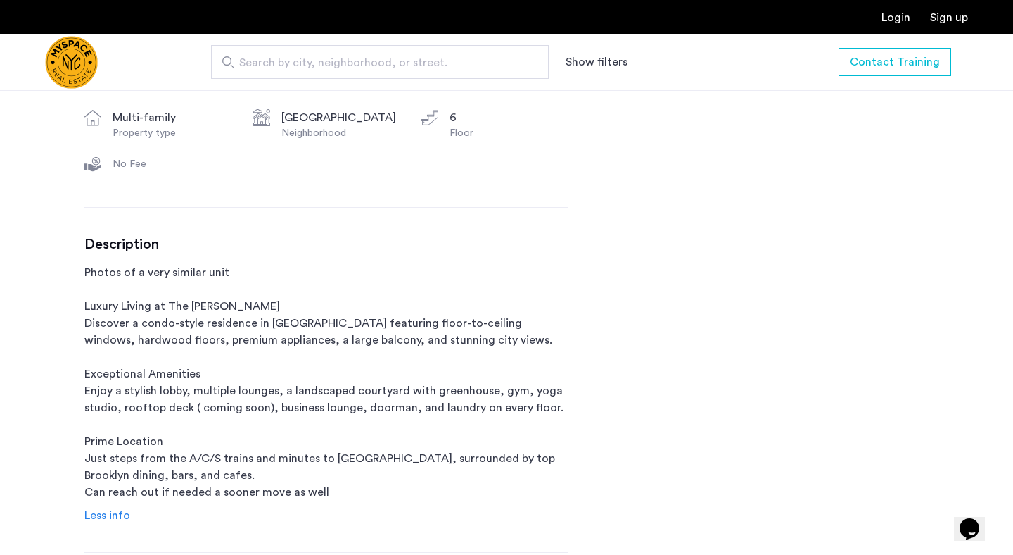
click at [146, 309] on p "Photos of a very similar unit Luxury Living at The [PERSON_NAME] Discover a con…" at bounding box center [325, 382] width 483 height 236
click at [156, 323] on p "Photos of a very similar unit Luxury Living at The [PERSON_NAME] Discover a con…" at bounding box center [325, 382] width 483 height 236
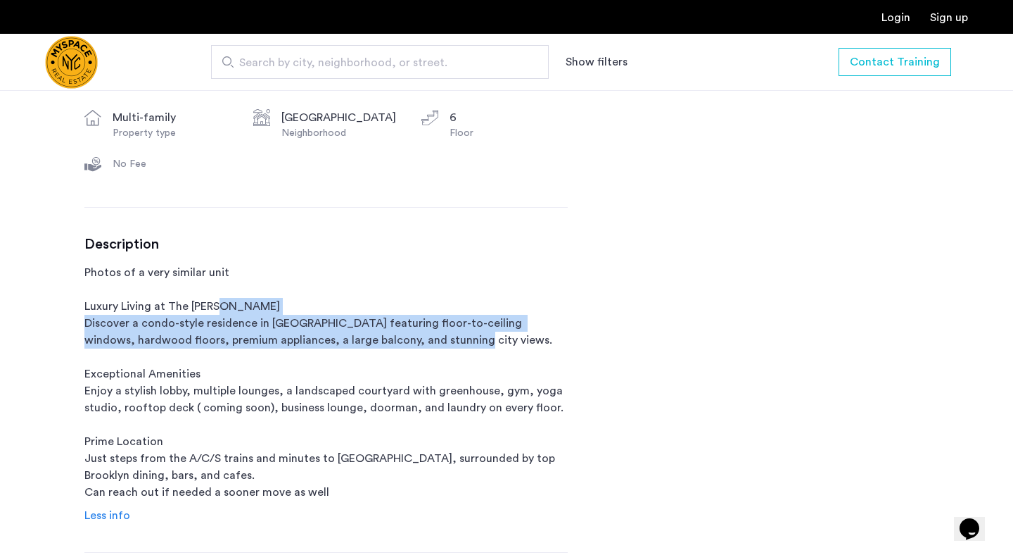
click at [156, 323] on p "Photos of a very similar unit Luxury Living at The [PERSON_NAME] Discover a con…" at bounding box center [325, 382] width 483 height 236
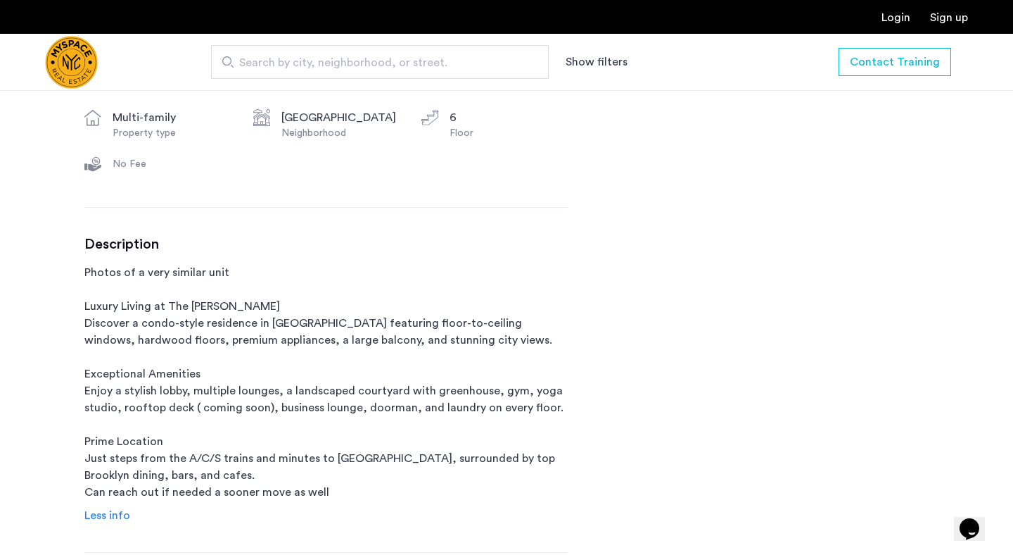
click at [156, 333] on p "Photos of a very similar unit Luxury Living at The [PERSON_NAME] Discover a con…" at bounding box center [325, 382] width 483 height 236
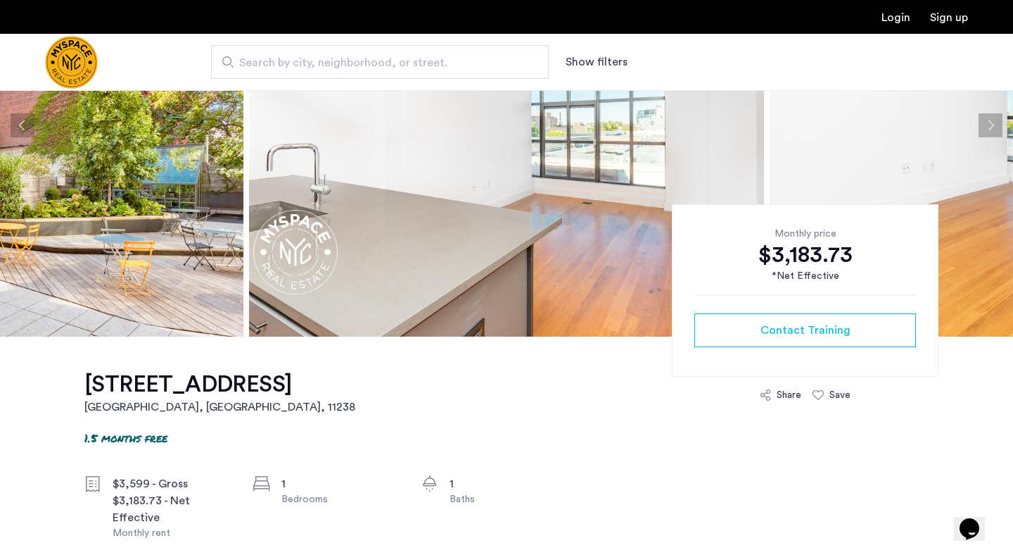
scroll to position [111, 0]
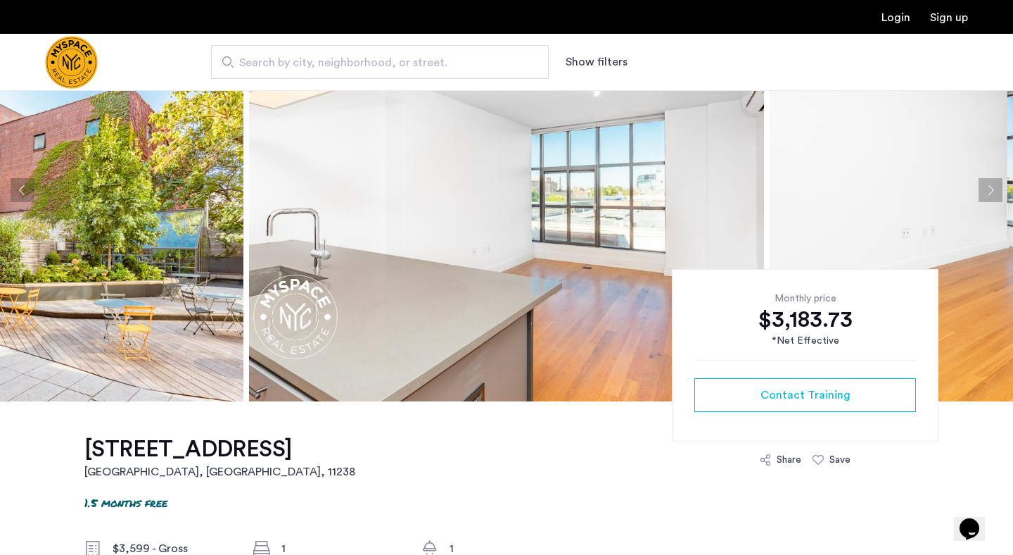
drag, startPoint x: 84, startPoint y: 448, endPoint x: 75, endPoint y: 442, distance: 10.7
drag, startPoint x: 75, startPoint y: 440, endPoint x: 283, endPoint y: 445, distance: 207.7
copy h1 "[STREET_ADDRESS]"
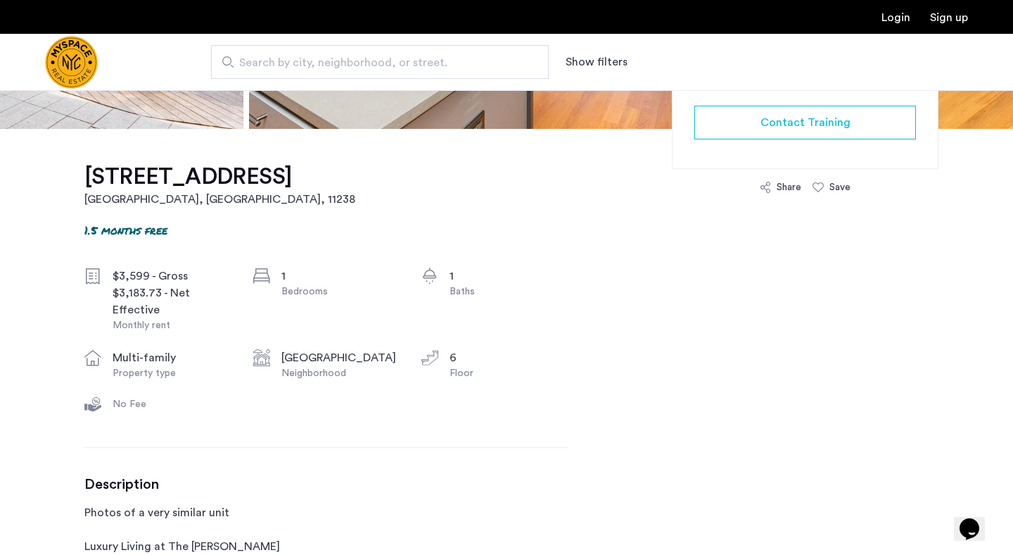
scroll to position [392, 0]
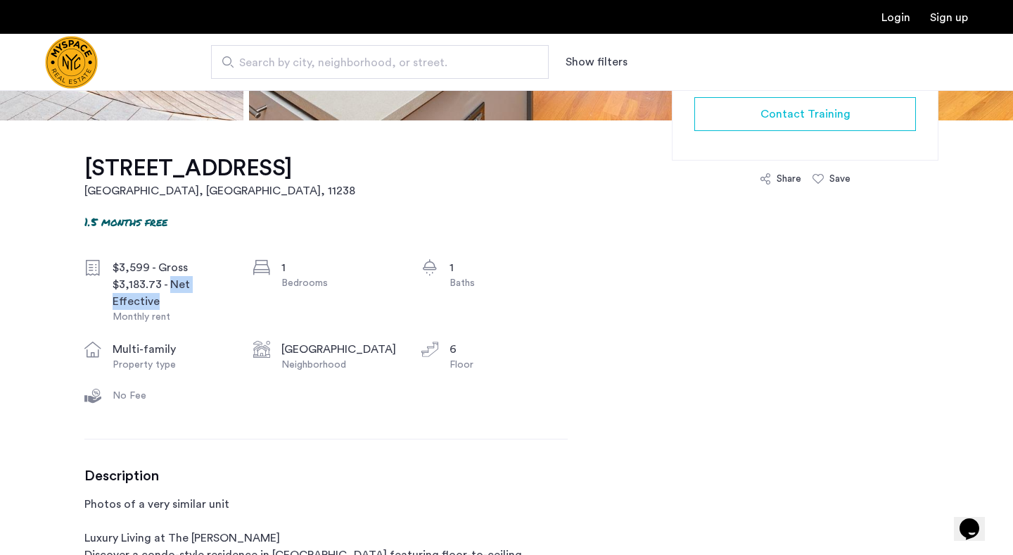
drag, startPoint x: 166, startPoint y: 278, endPoint x: 194, endPoint y: 298, distance: 34.2
click at [194, 298] on div "$3,183.73 - Net Effective" at bounding box center [172, 293] width 118 height 34
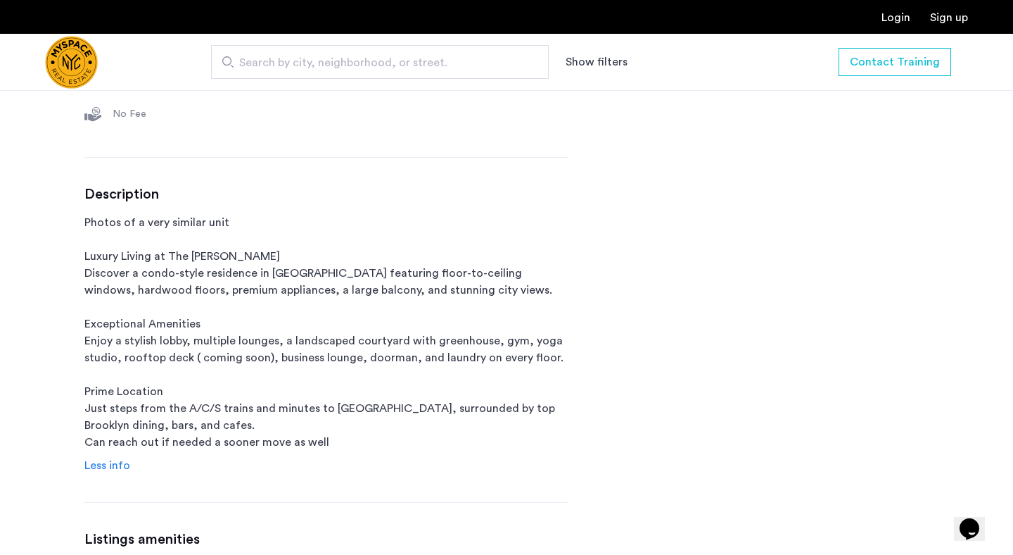
scroll to position [691, 0]
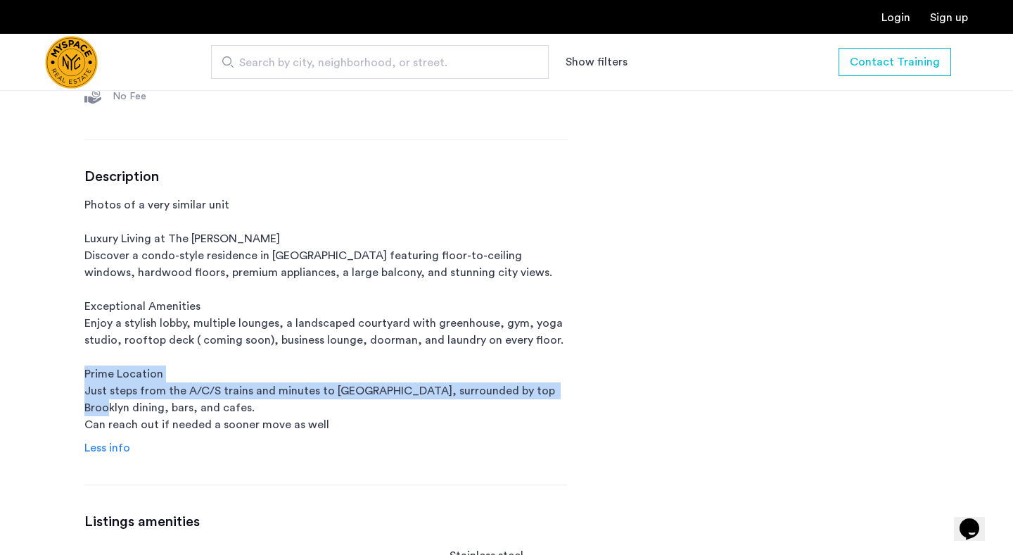
drag, startPoint x: 151, startPoint y: 372, endPoint x: 162, endPoint y: 403, distance: 32.0
click at [162, 403] on p "Photos of a very similar unit Luxury Living at The [PERSON_NAME] Discover a con…" at bounding box center [325, 314] width 483 height 236
click at [160, 388] on p "Photos of a very similar unit Luxury Living at The [PERSON_NAME] Discover a con…" at bounding box center [325, 314] width 483 height 236
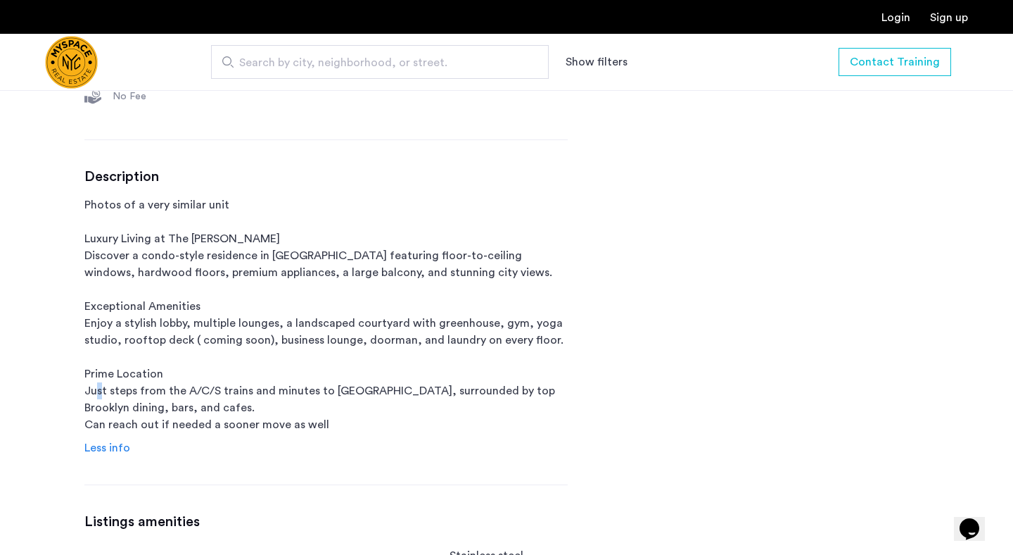
click at [160, 388] on p "Photos of a very similar unit Luxury Living at The [PERSON_NAME] Discover a con…" at bounding box center [325, 314] width 483 height 236
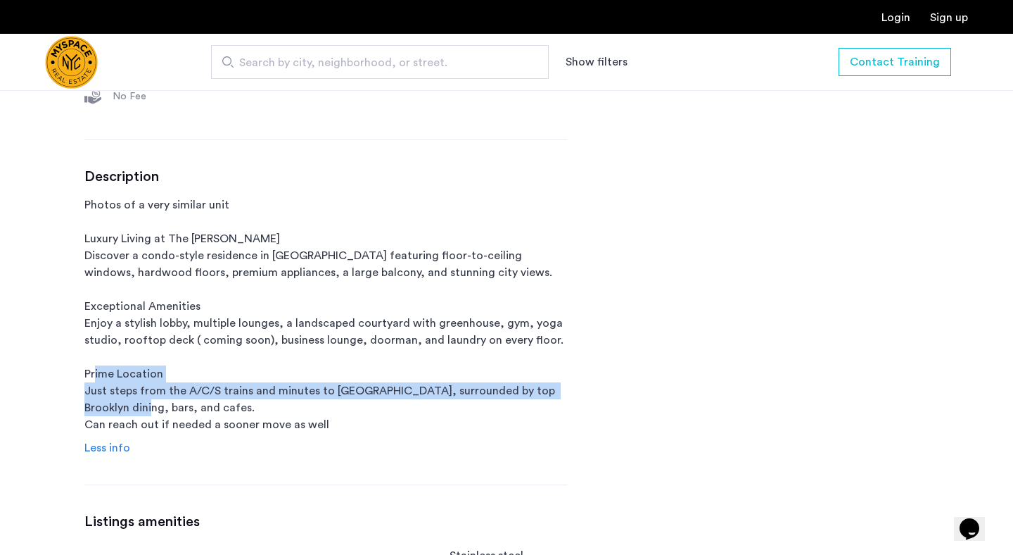
click at [160, 388] on p "Photos of a very similar unit Luxury Living at The [PERSON_NAME] Discover a con…" at bounding box center [325, 314] width 483 height 236
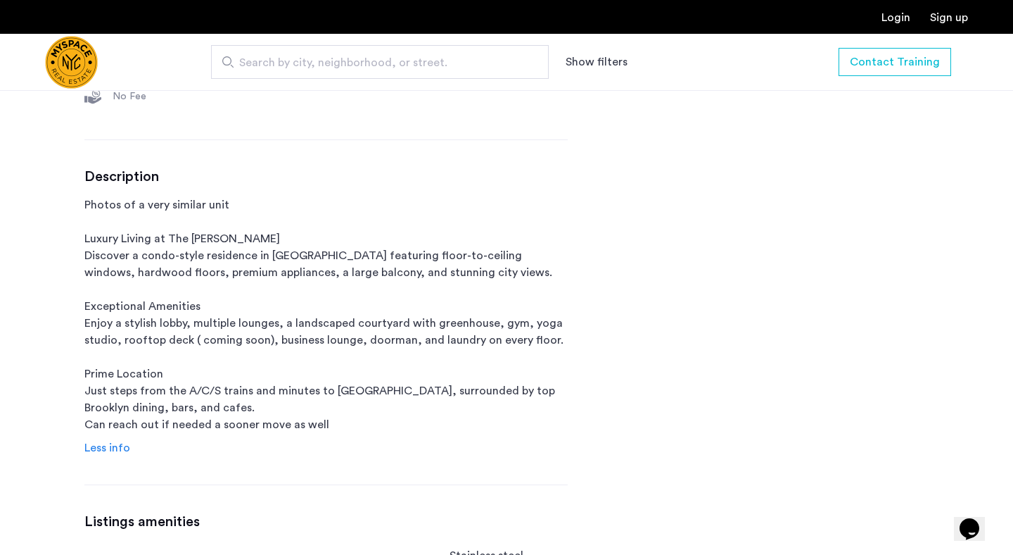
click at [162, 412] on p "Photos of a very similar unit Luxury Living at The [PERSON_NAME] Discover a con…" at bounding box center [325, 314] width 483 height 236
click at [161, 401] on p "Photos of a very similar unit Luxury Living at The [PERSON_NAME] Discover a con…" at bounding box center [325, 314] width 483 height 236
click at [167, 424] on p "Photos of a very similar unit Luxury Living at The [PERSON_NAME] Discover a con…" at bounding box center [325, 314] width 483 height 236
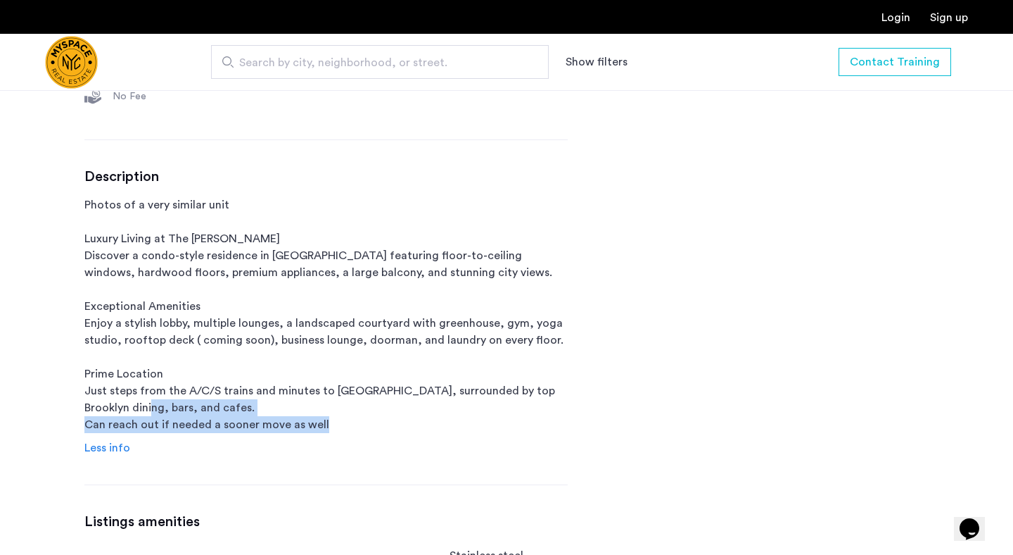
click at [167, 424] on p "Photos of a very similar unit Luxury Living at The [PERSON_NAME] Discover a con…" at bounding box center [325, 314] width 483 height 236
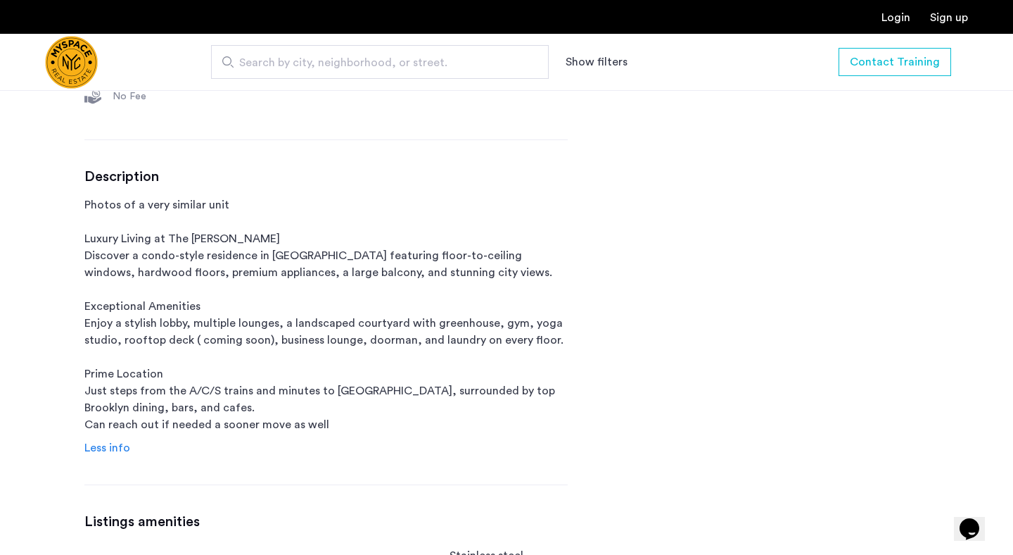
click at [167, 403] on p "Photos of a very similar unit Luxury Living at The [PERSON_NAME] Discover a con…" at bounding box center [325, 314] width 483 height 236
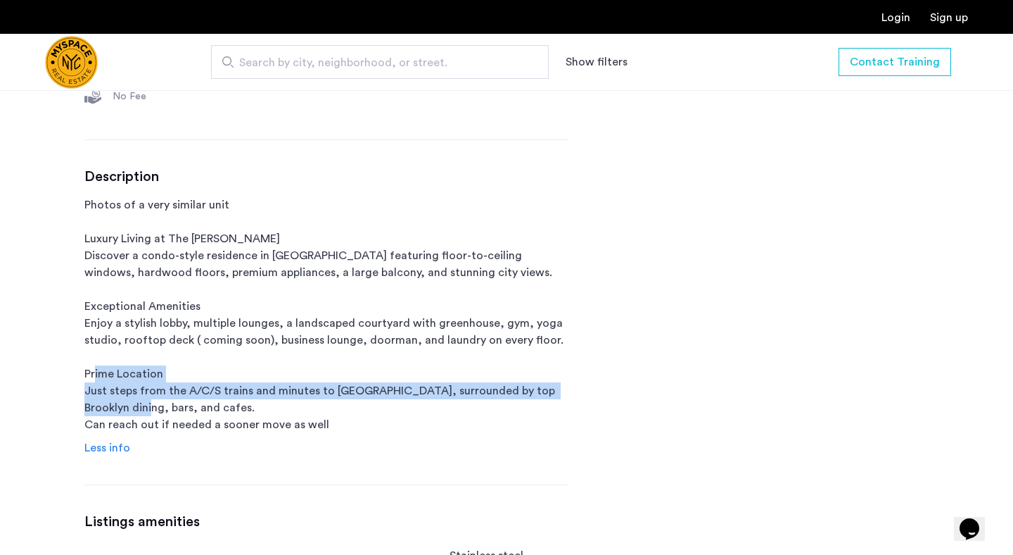
click at [167, 403] on p "Photos of a very similar unit Luxury Living at The [PERSON_NAME] Discover a con…" at bounding box center [325, 314] width 483 height 236
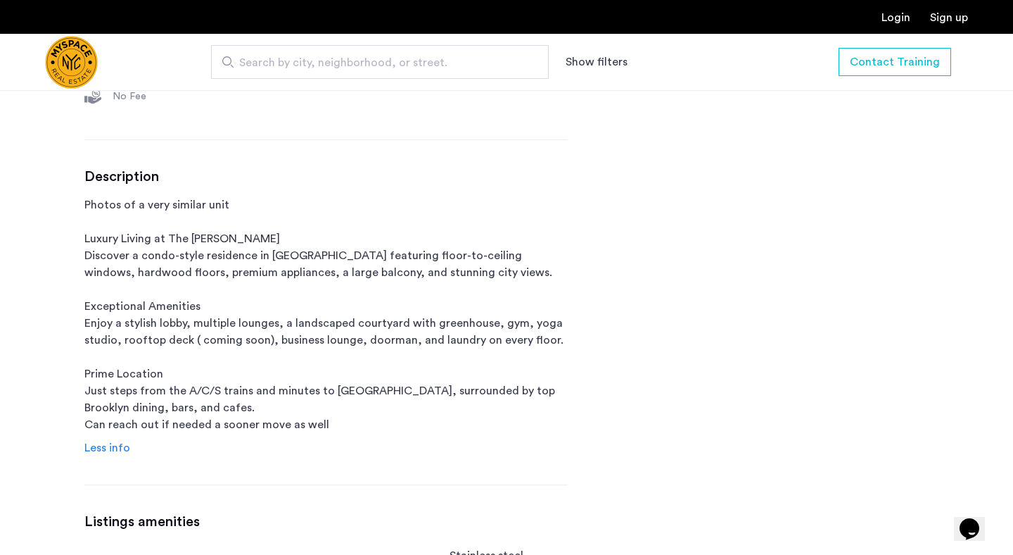
click at [158, 321] on p "Photos of a very similar unit Luxury Living at The [PERSON_NAME] Discover a con…" at bounding box center [325, 314] width 483 height 236
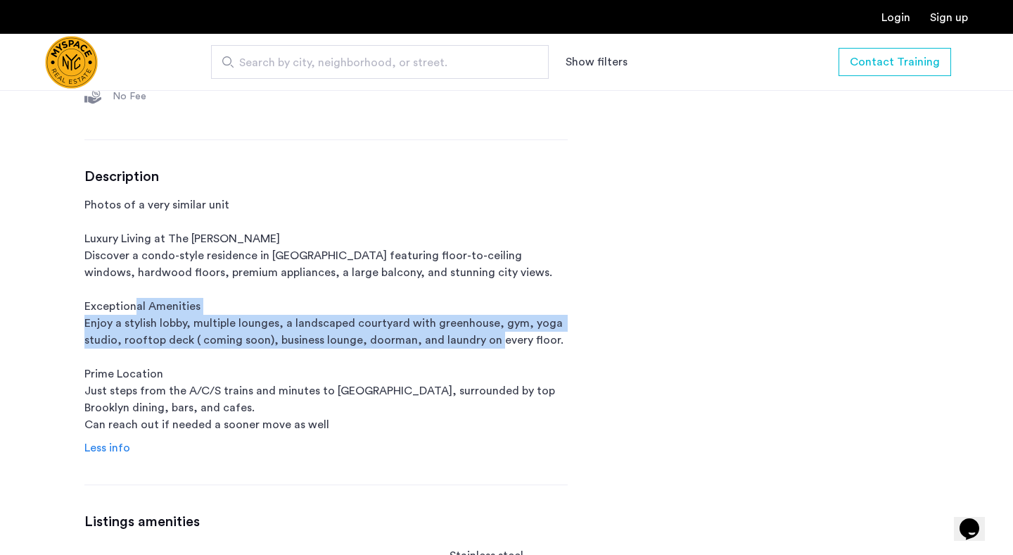
click at [158, 321] on p "Photos of a very similar unit Luxury Living at The [PERSON_NAME] Discover a con…" at bounding box center [325, 314] width 483 height 236
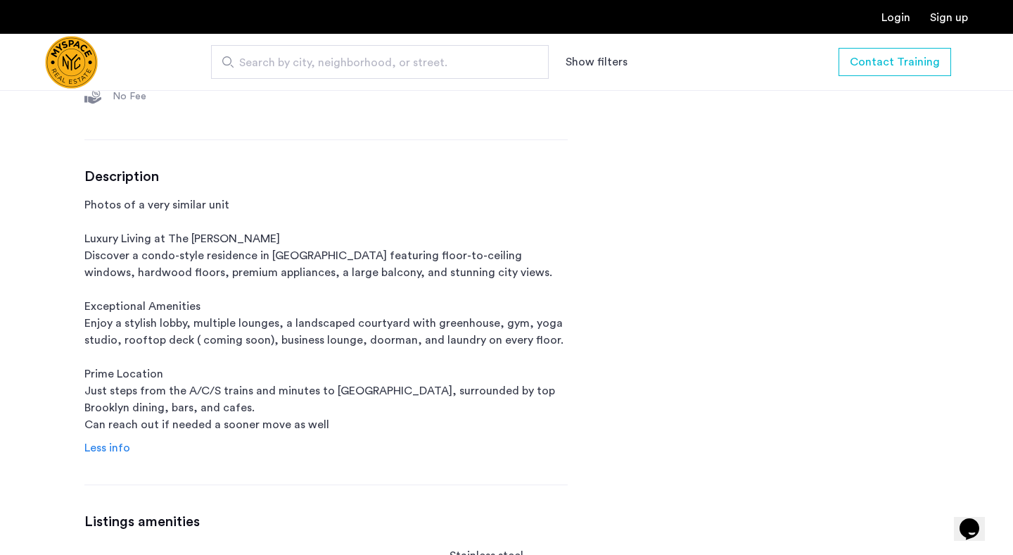
click at [182, 323] on p "Photos of a very similar unit Luxury Living at The [PERSON_NAME] Discover a con…" at bounding box center [325, 314] width 483 height 236
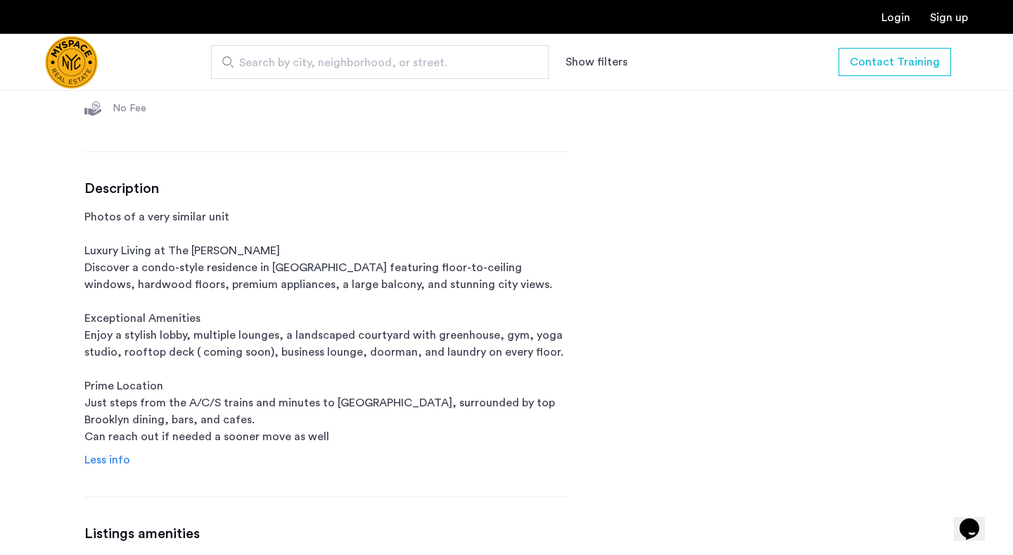
scroll to position [677, 0]
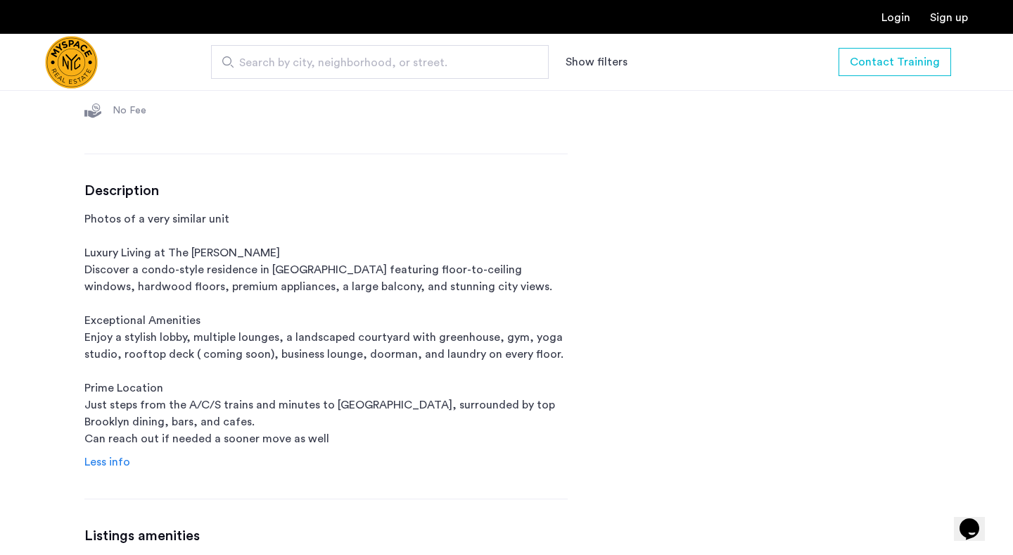
click at [179, 287] on p "Photos of a very similar unit Luxury Living at The [PERSON_NAME] Discover a con…" at bounding box center [325, 328] width 483 height 236
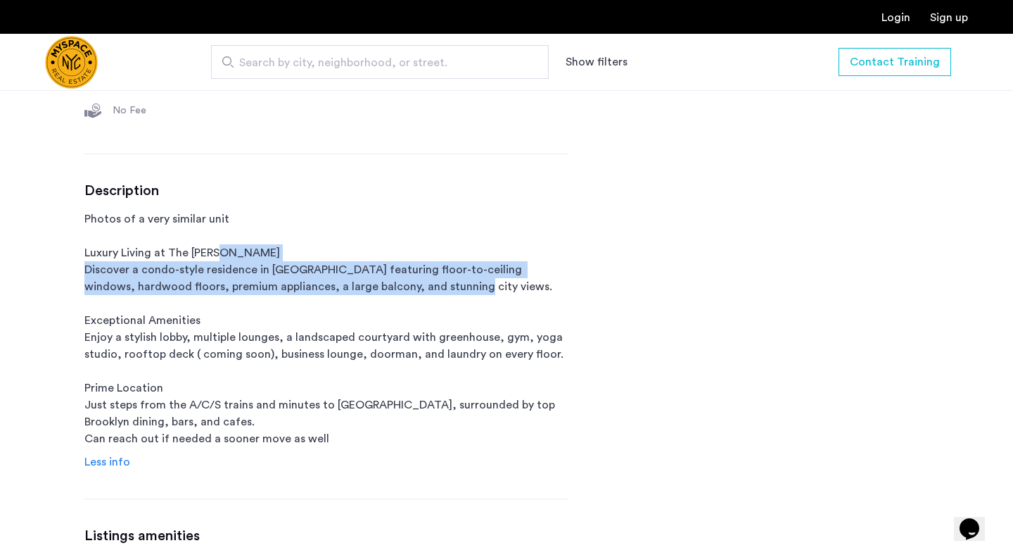
click at [179, 287] on p "Photos of a very similar unit Luxury Living at The [PERSON_NAME] Discover a con…" at bounding box center [325, 328] width 483 height 236
click at [179, 272] on p "Photos of a very similar unit Luxury Living at The [PERSON_NAME] Discover a con…" at bounding box center [325, 328] width 483 height 236
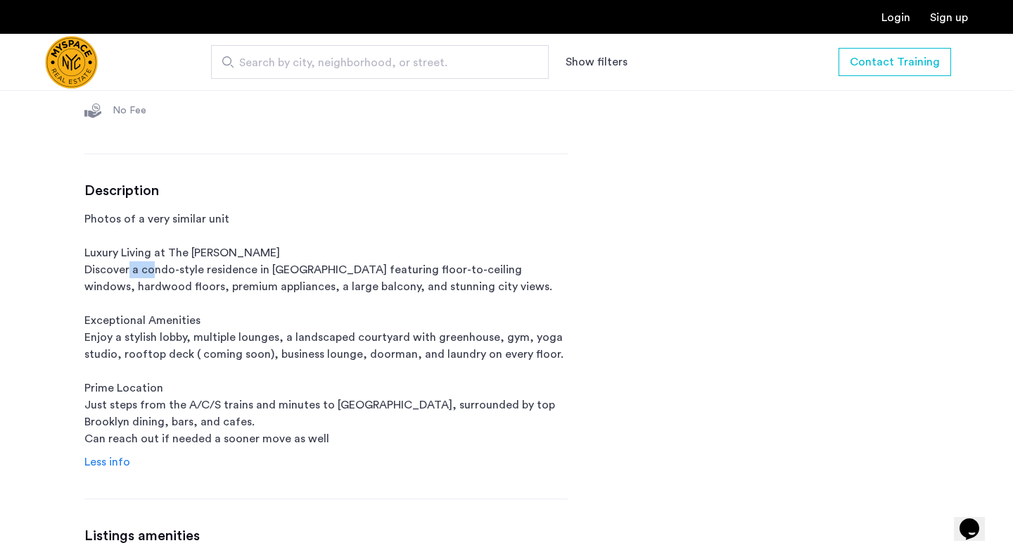
click at [179, 272] on p "Photos of a very similar unit Luxury Living at The [PERSON_NAME] Discover a con…" at bounding box center [325, 328] width 483 height 236
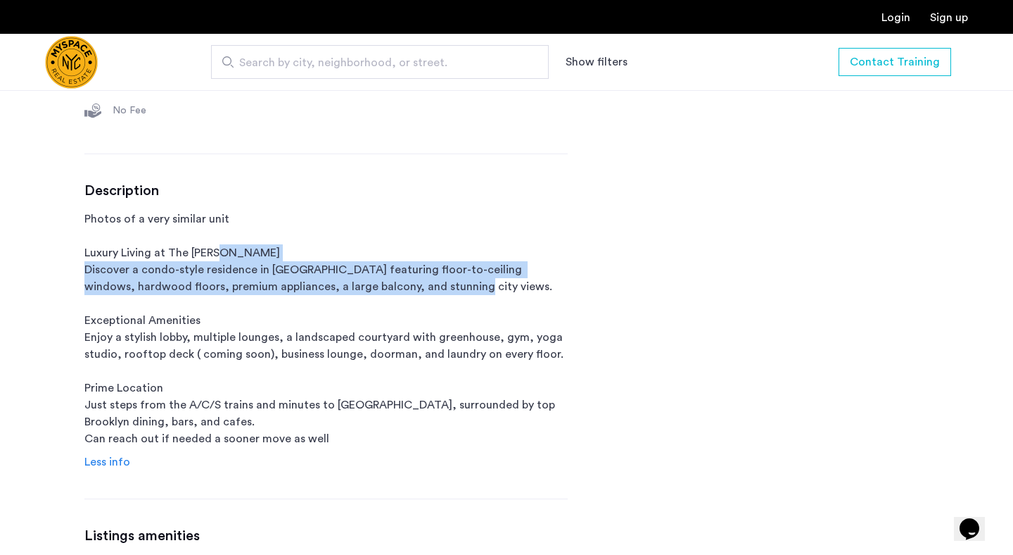
click at [179, 272] on p "Photos of a very similar unit Luxury Living at The [PERSON_NAME] Discover a con…" at bounding box center [325, 328] width 483 height 236
click at [182, 282] on p "Photos of a very similar unit Luxury Living at The [PERSON_NAME] Discover a con…" at bounding box center [325, 328] width 483 height 236
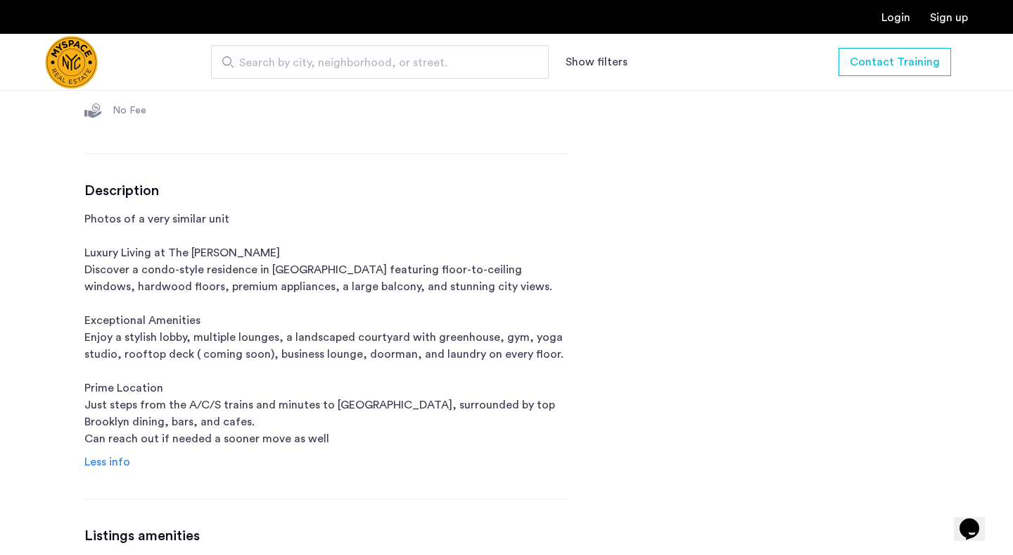
click at [175, 258] on p "Photos of a very similar unit Luxury Living at The [PERSON_NAME] Discover a con…" at bounding box center [325, 328] width 483 height 236
click at [175, 272] on p "Photos of a very similar unit Luxury Living at The [PERSON_NAME] Discover a con…" at bounding box center [325, 328] width 483 height 236
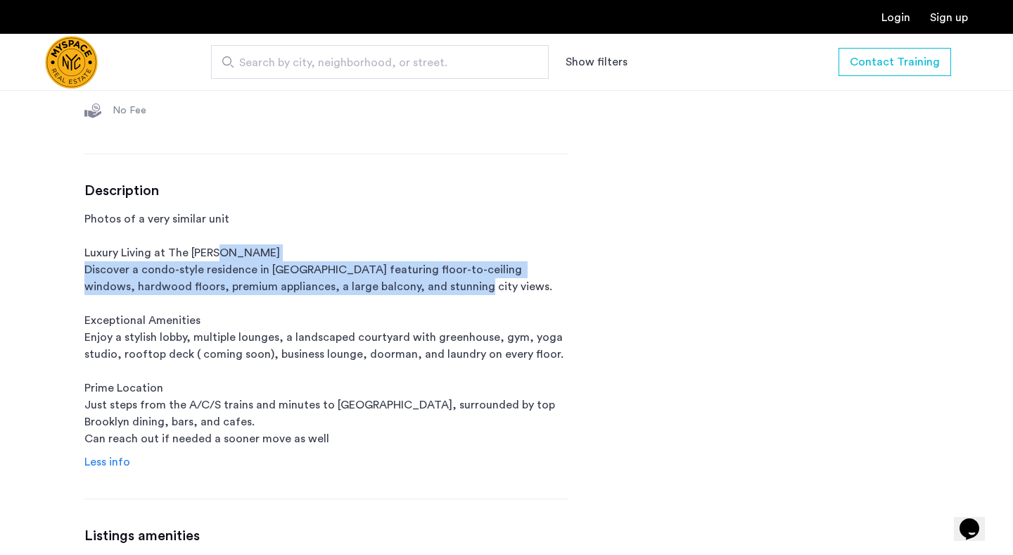
click at [175, 272] on p "Photos of a very similar unit Luxury Living at The [PERSON_NAME] Discover a con…" at bounding box center [325, 328] width 483 height 236
click at [169, 293] on p "Photos of a very similar unit Luxury Living at The [PERSON_NAME] Discover a con…" at bounding box center [325, 328] width 483 height 236
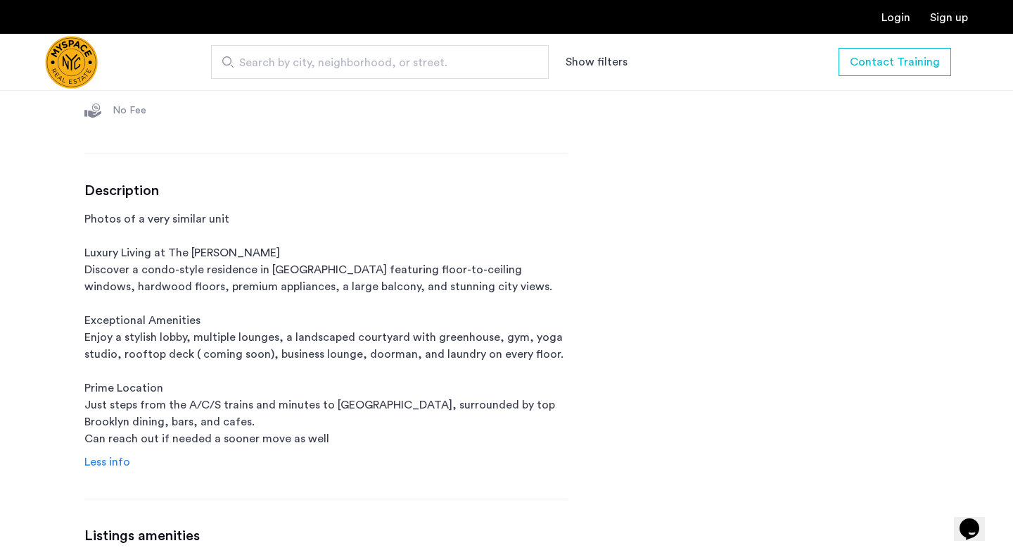
click at [168, 272] on p "Photos of a very similar unit Luxury Living at The [PERSON_NAME] Discover a con…" at bounding box center [325, 328] width 483 height 236
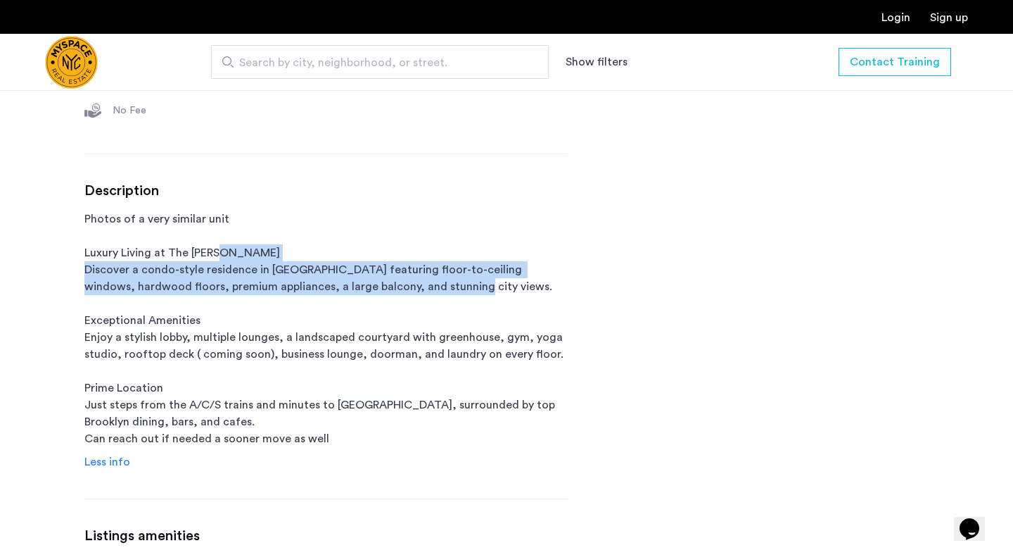
click at [168, 272] on p "Photos of a very similar unit Luxury Living at The [PERSON_NAME] Discover a con…" at bounding box center [325, 328] width 483 height 236
click at [168, 277] on p "Photos of a very similar unit Luxury Living at The [PERSON_NAME] Discover a con…" at bounding box center [325, 328] width 483 height 236
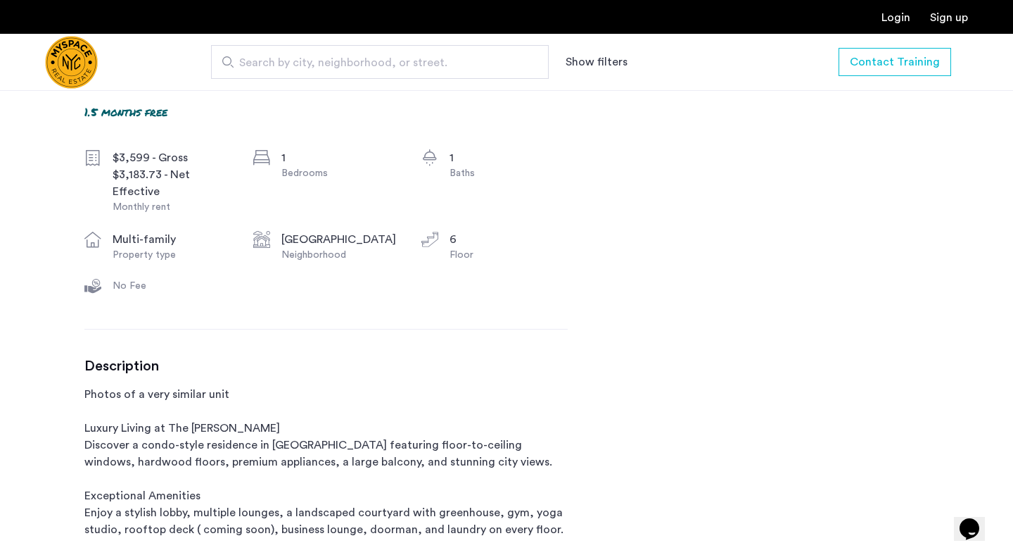
scroll to position [466, 0]
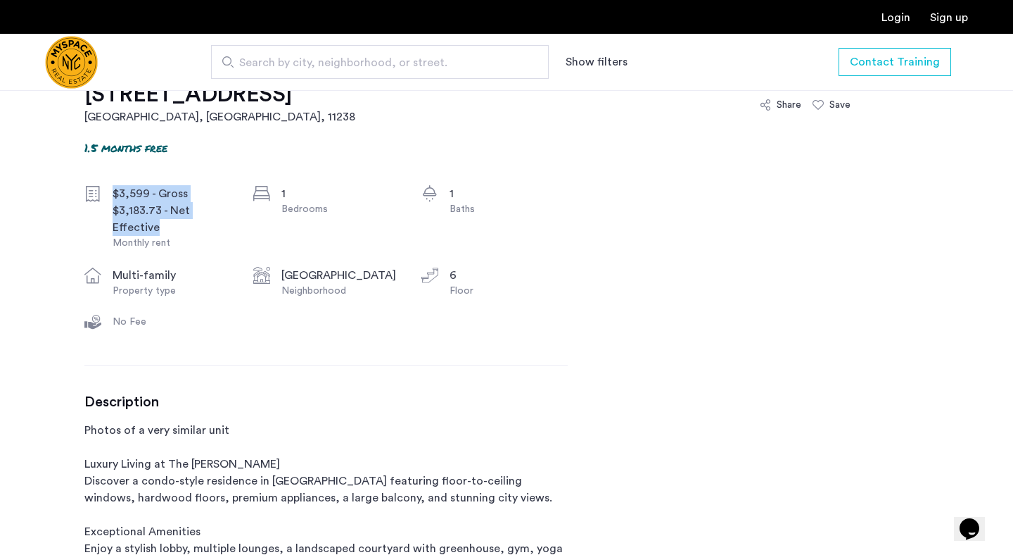
drag, startPoint x: 115, startPoint y: 191, endPoint x: 189, endPoint y: 225, distance: 81.2
click at [189, 225] on div "$3,599 - Gross $3,183.73 - Net Effective Monthly rent" at bounding box center [172, 217] width 118 height 65
click at [172, 215] on div "$3,183.73 - Net Effective" at bounding box center [172, 219] width 118 height 34
drag, startPoint x: 113, startPoint y: 210, endPoint x: 182, endPoint y: 252, distance: 81.1
click at [182, 252] on div "$3,599 - Gross $3,183.73 - Net Effective Monthly rent 1 Bedrooms 1 Baths multi-…" at bounding box center [325, 260] width 483 height 151
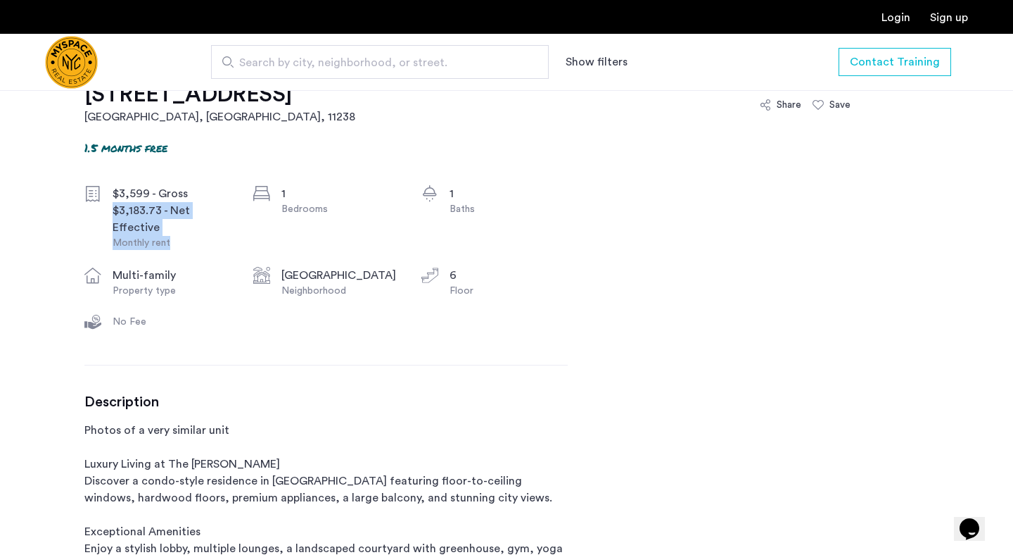
click at [182, 252] on div "$3,599 - Gross $3,183.73 - Net Effective Monthly rent 1 Bedrooms 1 Baths multi-…" at bounding box center [325, 260] width 483 height 151
click at [822, 105] on icon at bounding box center [818, 104] width 11 height 11
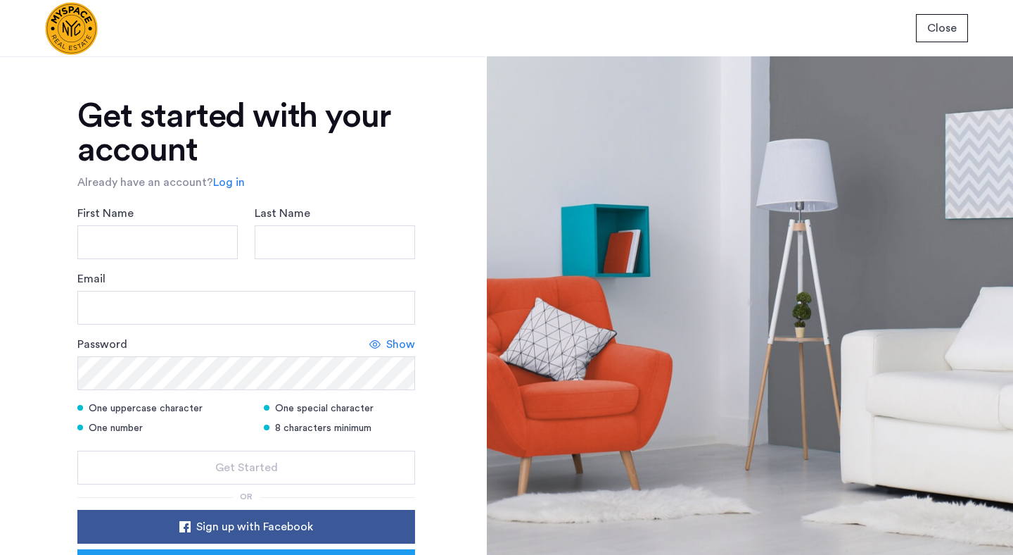
scroll to position [111, 0]
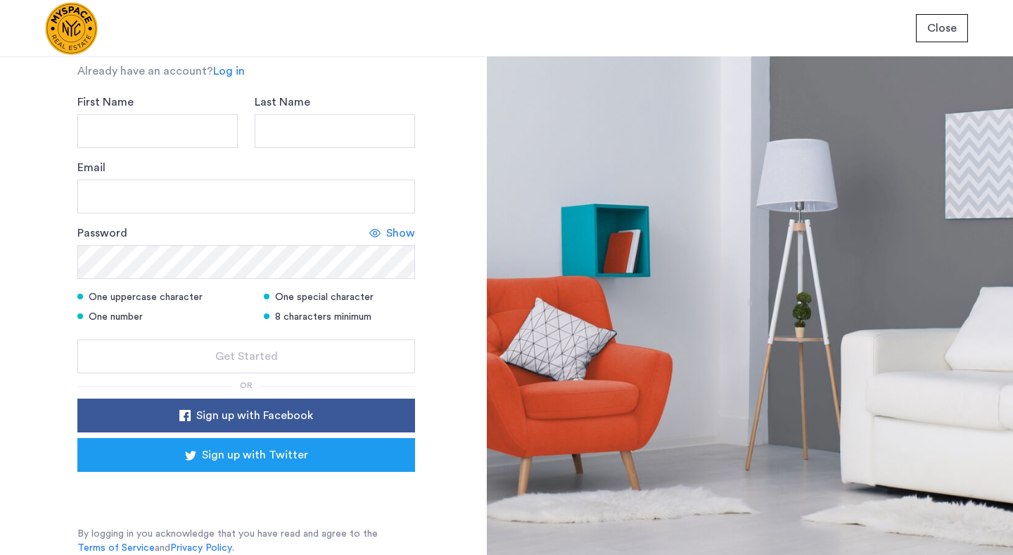
click at [218, 71] on link "Log in" at bounding box center [229, 71] width 32 height 17
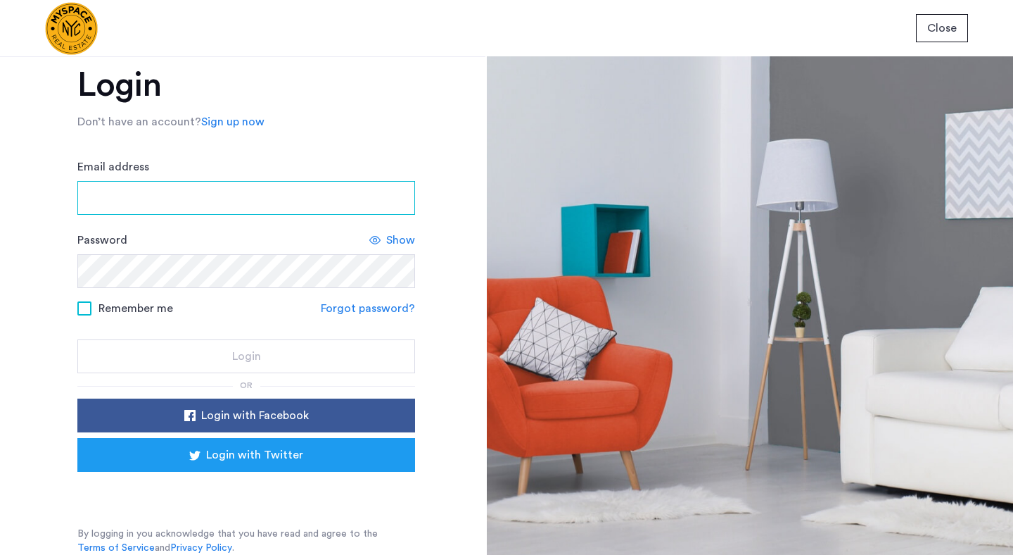
click at [192, 192] on input "Email address" at bounding box center [246, 198] width 338 height 34
type input "**********"
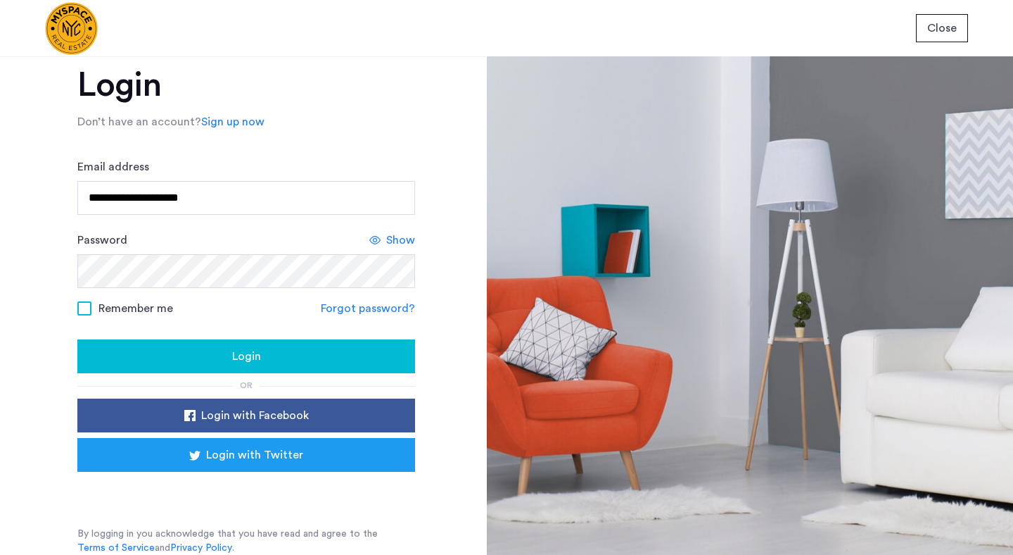
click at [239, 351] on span "Login" at bounding box center [246, 356] width 29 height 17
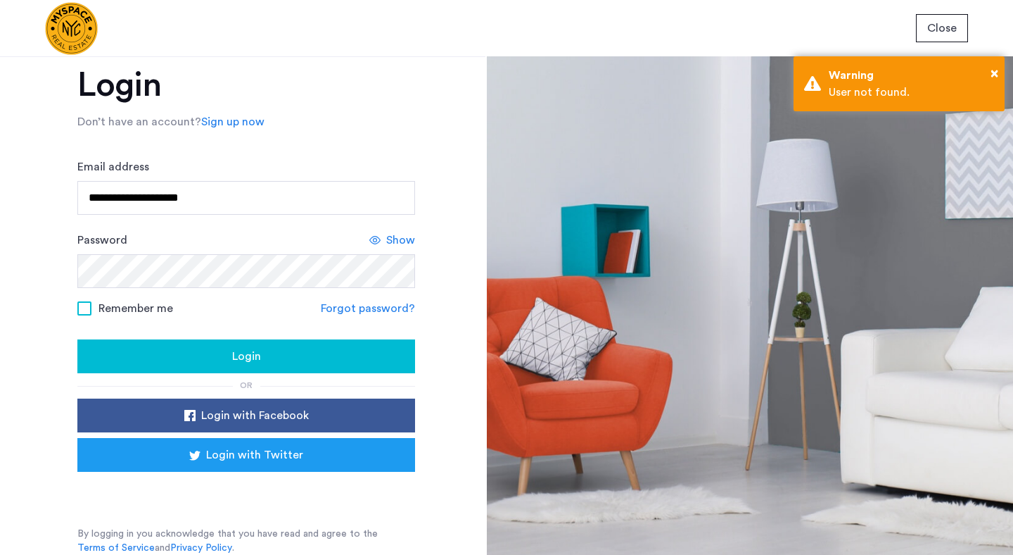
click at [956, 31] on button "Close" at bounding box center [942, 28] width 52 height 28
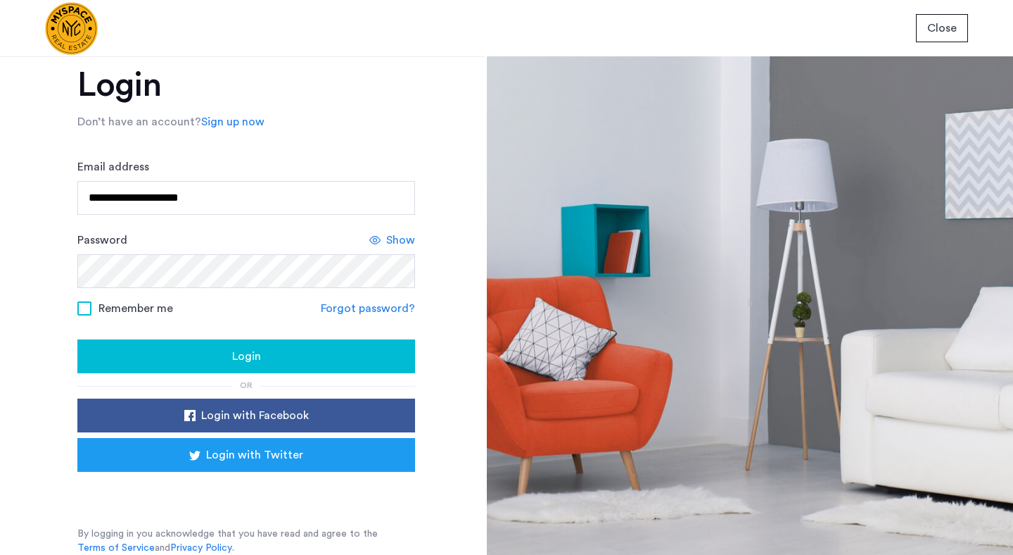
click at [927, 35] on button "Close" at bounding box center [942, 28] width 52 height 28
click at [928, 32] on span "Close" at bounding box center [942, 28] width 30 height 17
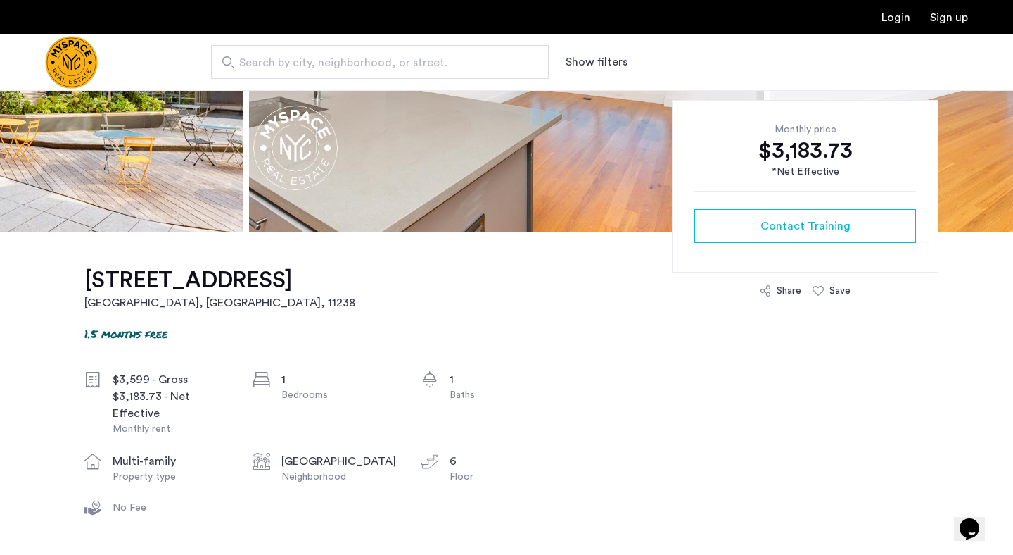
scroll to position [286, 0]
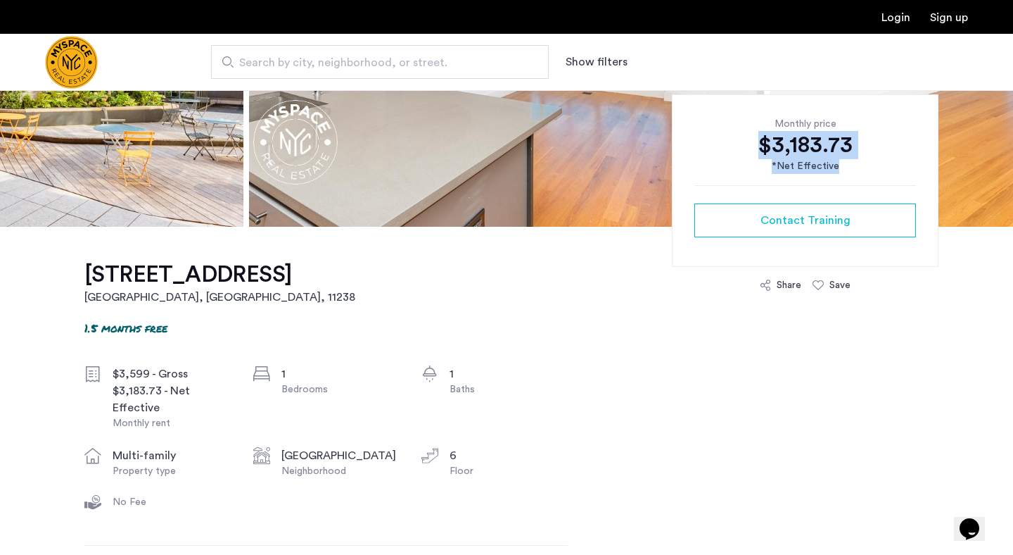
drag, startPoint x: 843, startPoint y: 169, endPoint x: 753, endPoint y: 146, distance: 93.0
click at [753, 146] on div "Monthly price $3,183.73 *Net Effective" at bounding box center [806, 145] width 222 height 57
copy div "$3,183.73 *Net Effective"
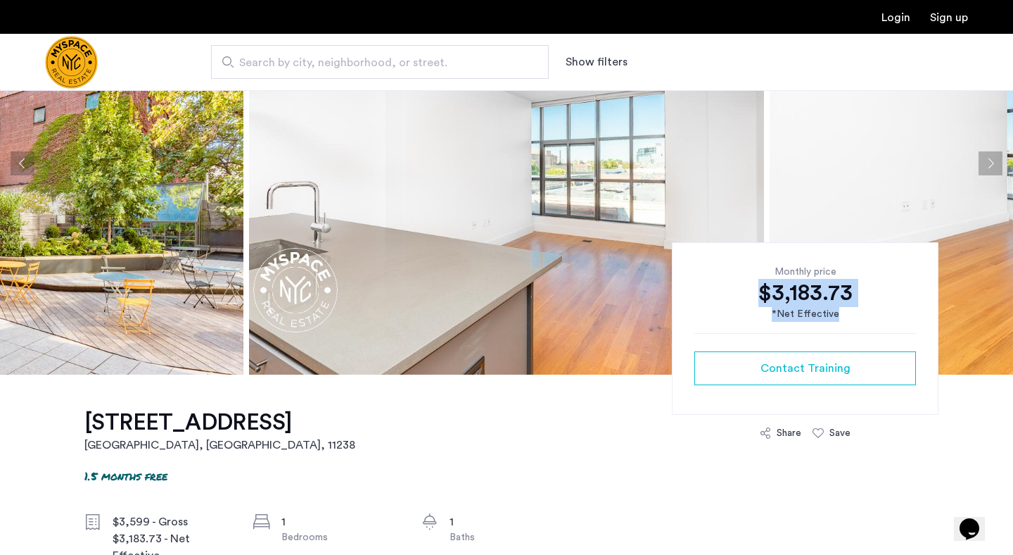
scroll to position [144, 0]
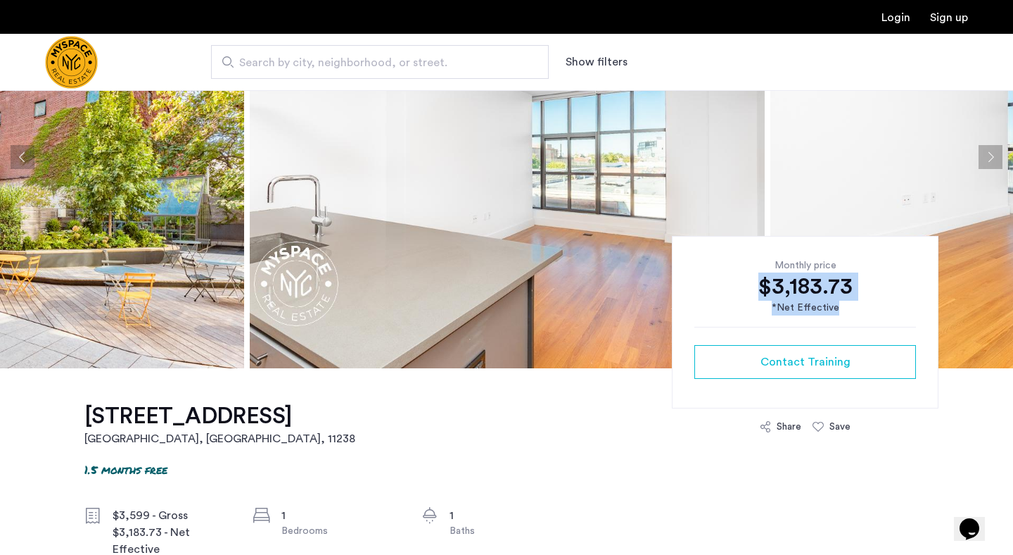
click at [383, 217] on img at bounding box center [507, 157] width 515 height 422
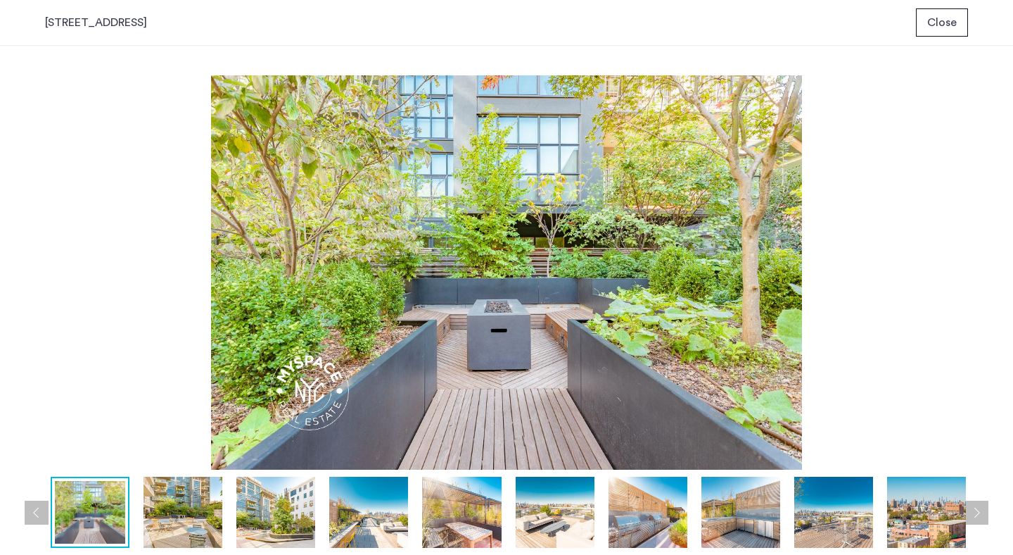
click at [942, 4] on div "608 Franklin Avenue, Unit 614 Close" at bounding box center [506, 23] width 1013 height 46
click at [938, 29] on span "Close" at bounding box center [942, 22] width 30 height 17
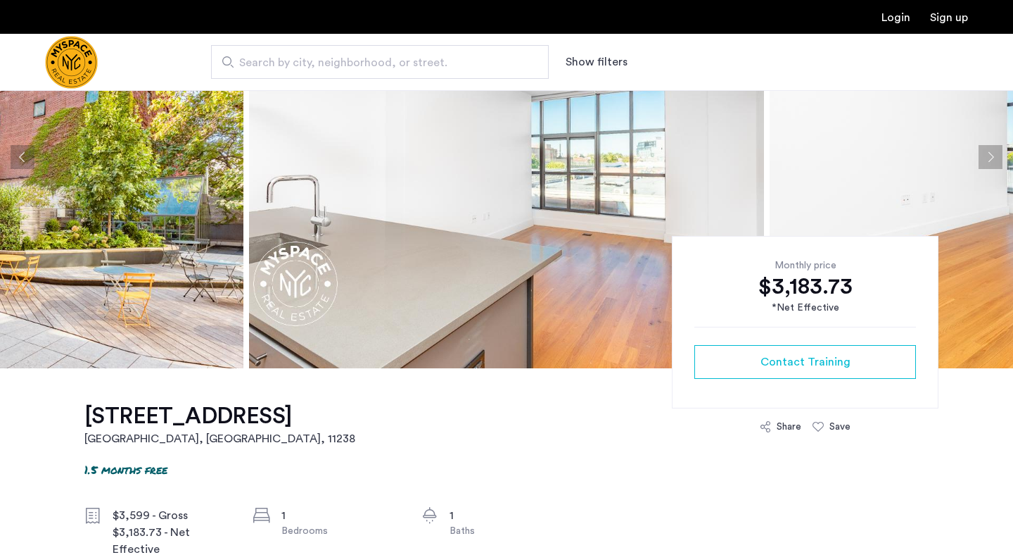
scroll to position [90, 0]
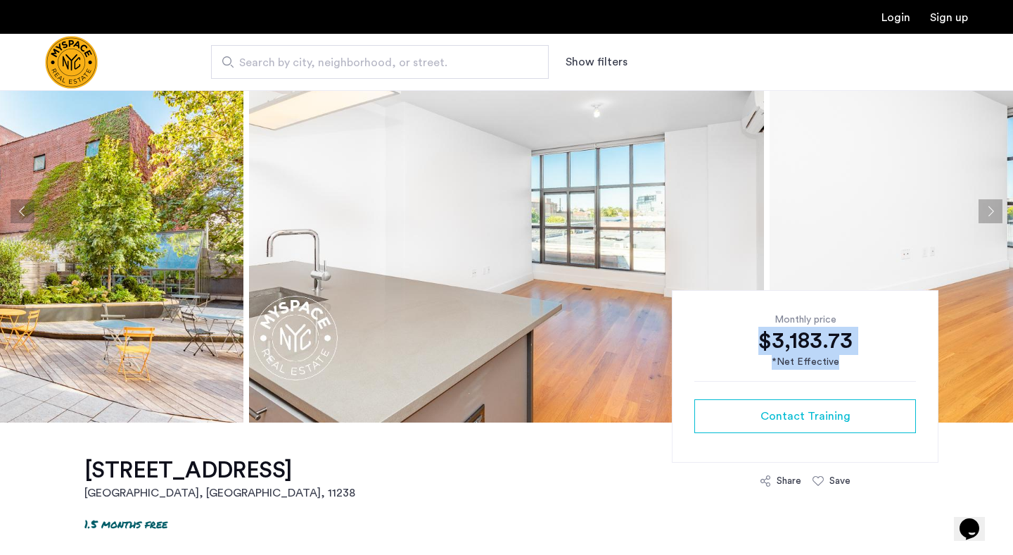
drag, startPoint x: 856, startPoint y: 366, endPoint x: 741, endPoint y: 343, distance: 117.6
click at [741, 343] on div "Monthly price $3,183.73 *Net Effective" at bounding box center [806, 340] width 222 height 57
copy div "$3,183.73 *Net Effective"
